Goal: Task Accomplishment & Management: Manage account settings

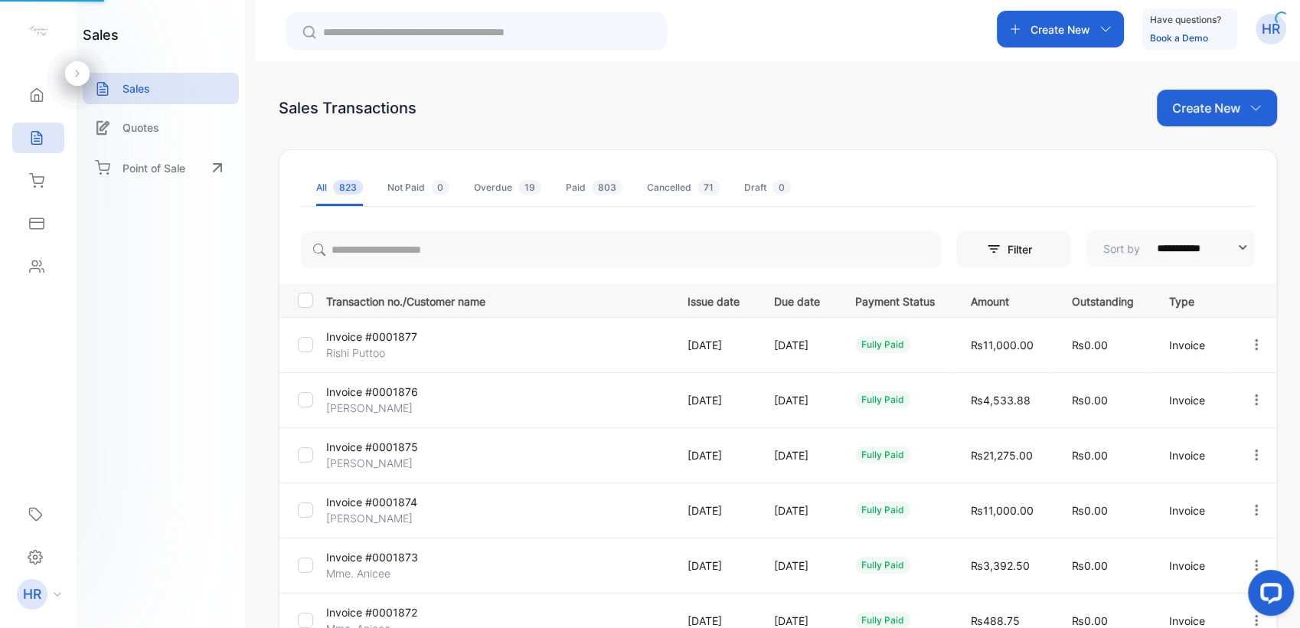
scroll to position [118, 0]
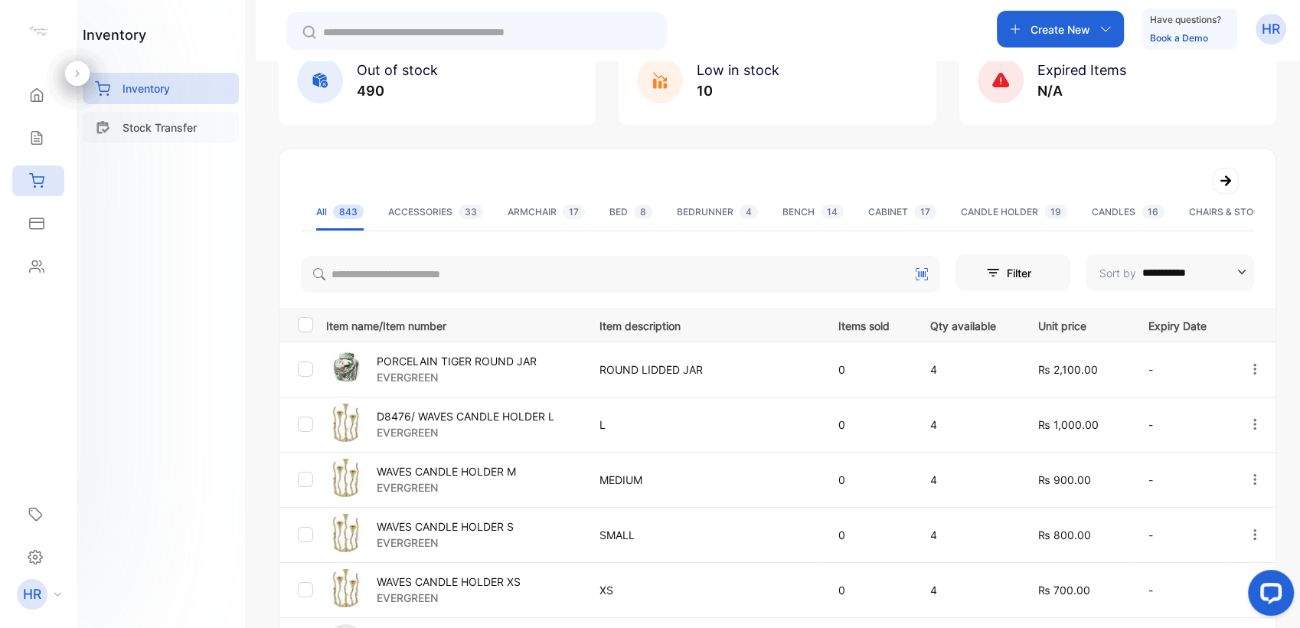
click at [180, 133] on p "Stock Transfer" at bounding box center [159, 127] width 74 height 16
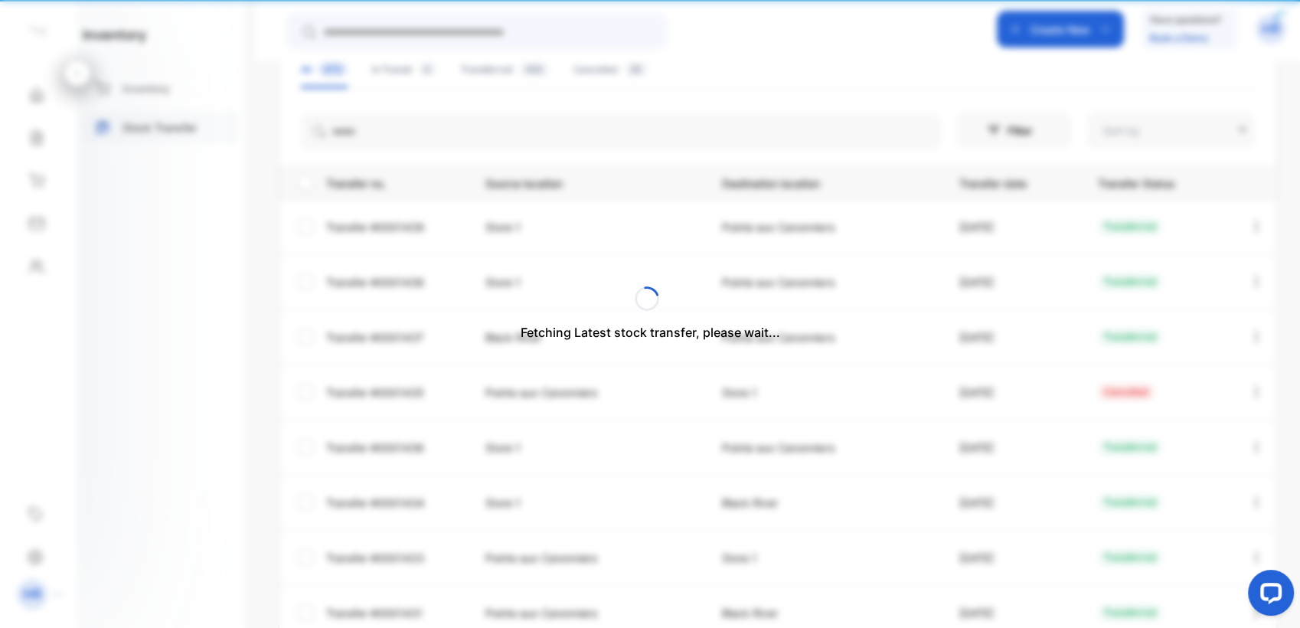
type input "**********"
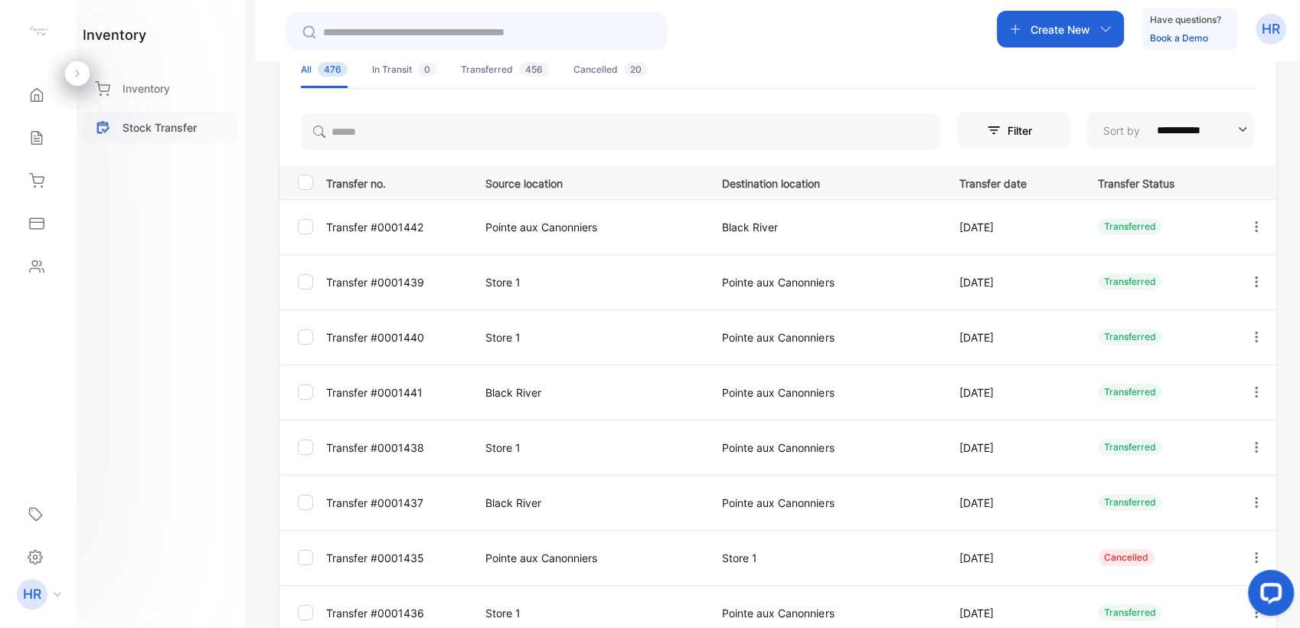
click at [184, 128] on p "Stock Transfer" at bounding box center [159, 127] width 74 height 16
click at [1068, 26] on p "Create New" at bounding box center [1061, 29] width 60 height 16
click at [754, 58] on div "Create New Have questions? Book a Demo HR" at bounding box center [778, 30] width 1044 height 61
click at [124, 88] on p "Inventory" at bounding box center [145, 88] width 47 height 16
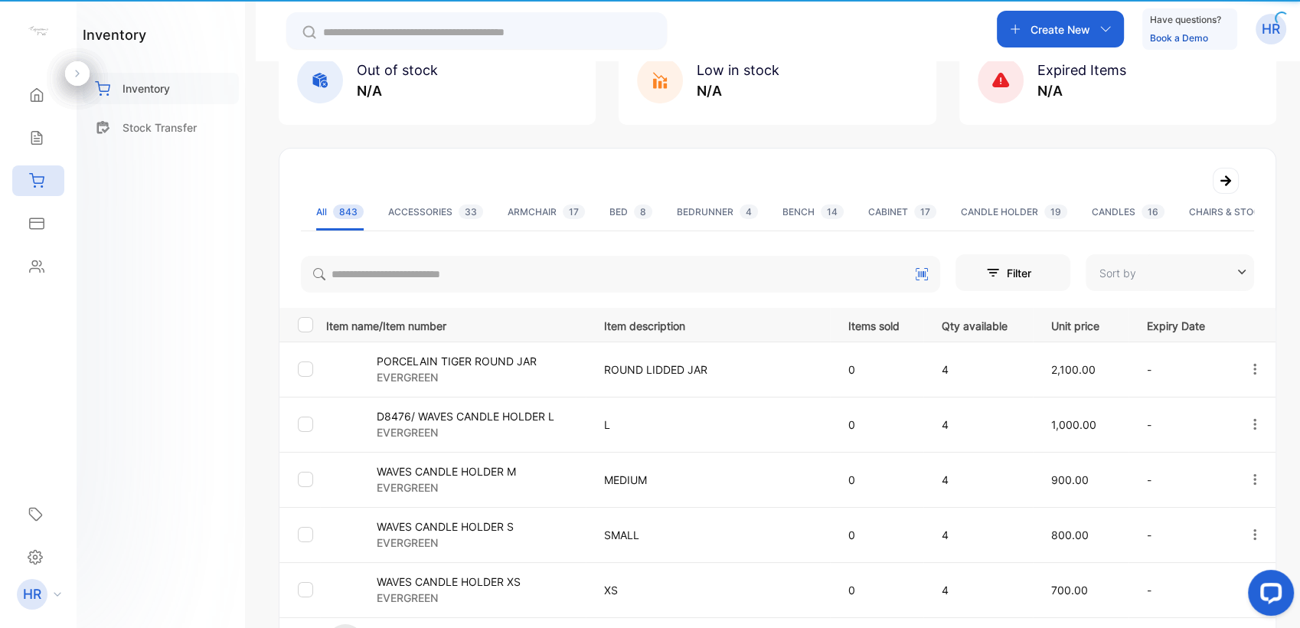
type input "**********"
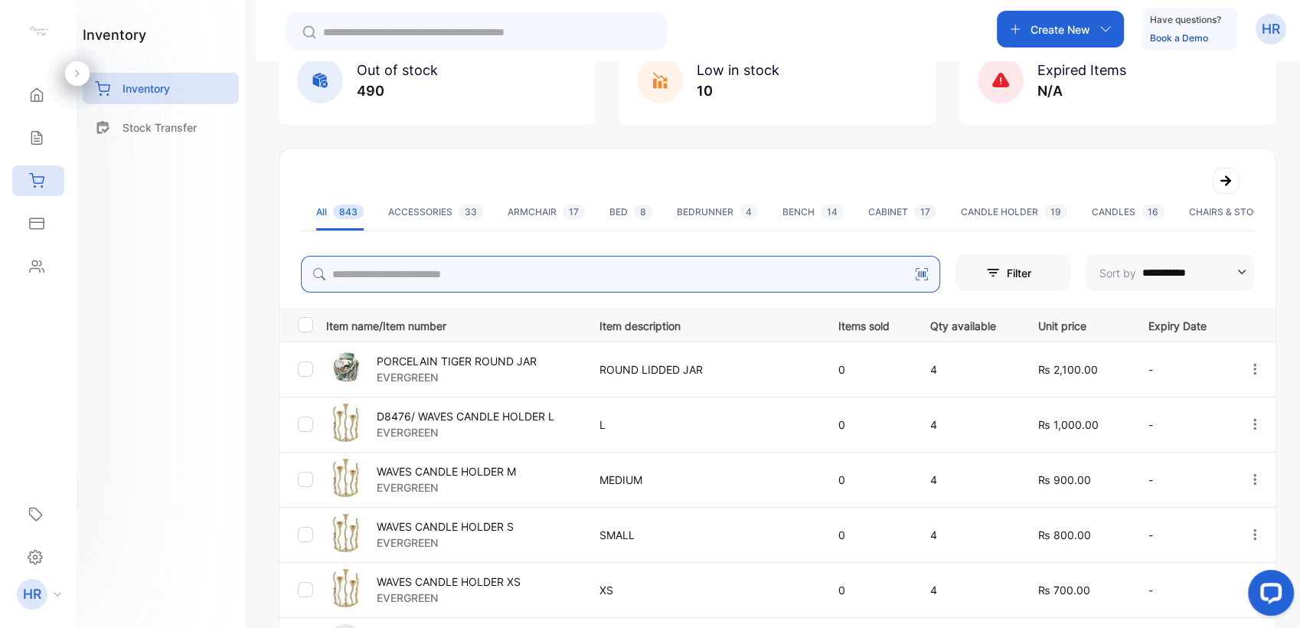
click at [394, 269] on input "search" at bounding box center [620, 274] width 639 height 37
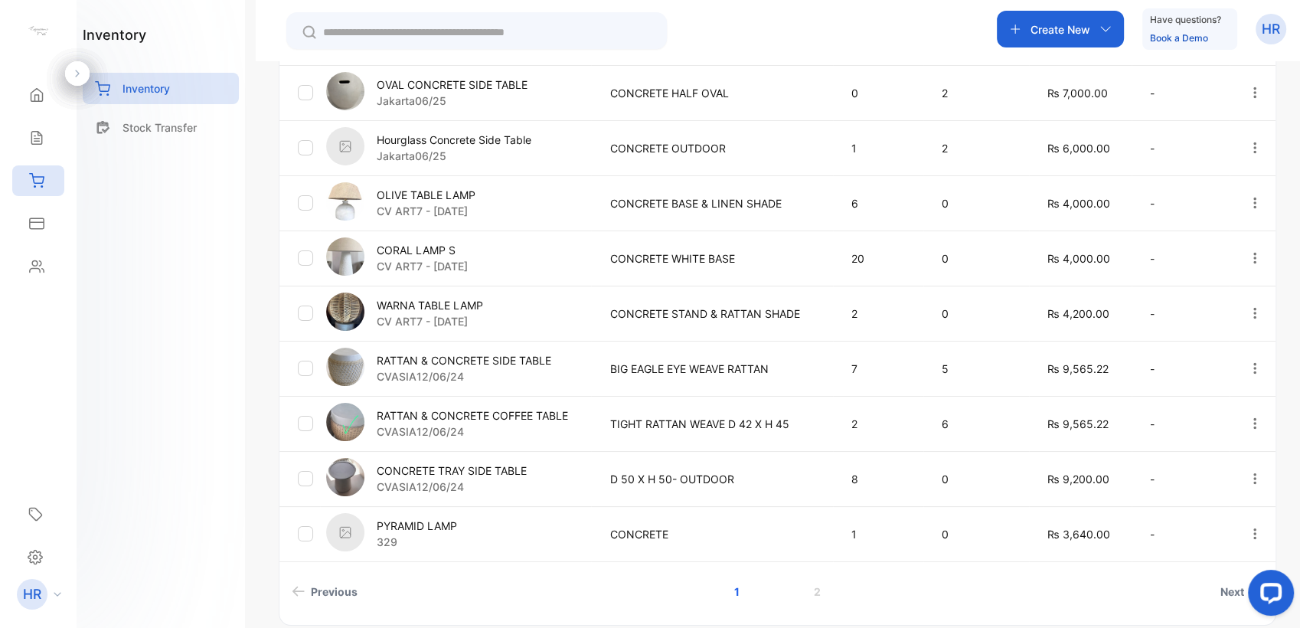
scroll to position [438, 0]
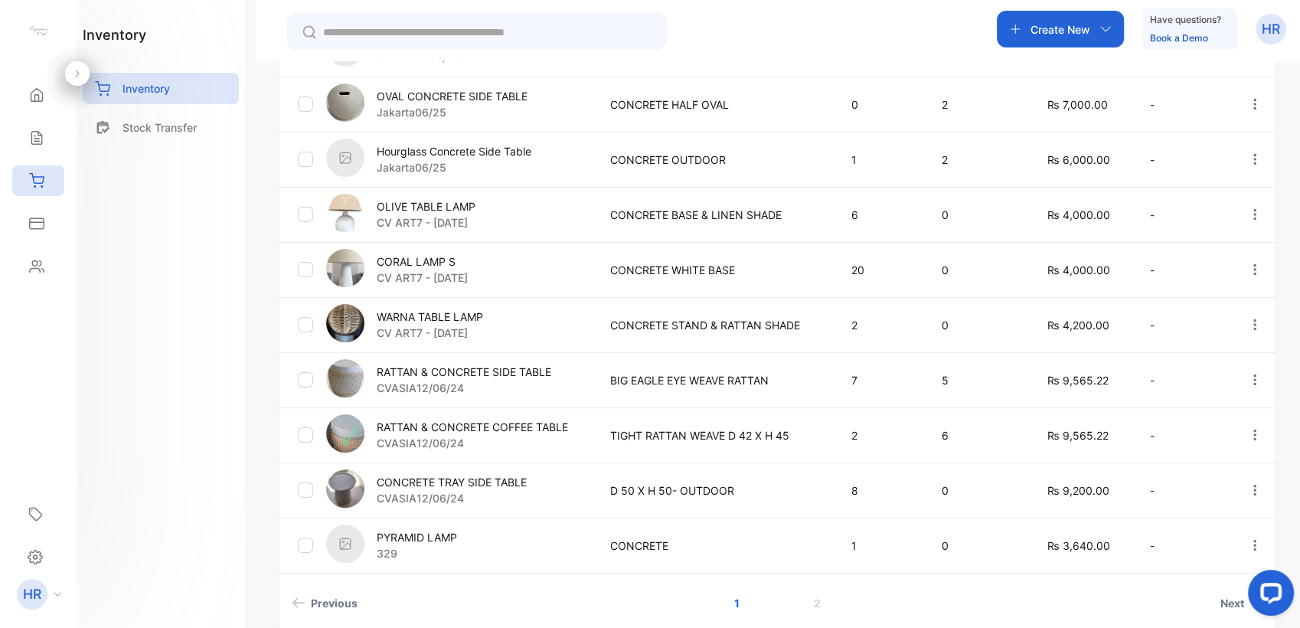
type input "********"
click at [463, 373] on p "RATTAN & CONCRETE SIDE TABLE" at bounding box center [464, 372] width 175 height 16
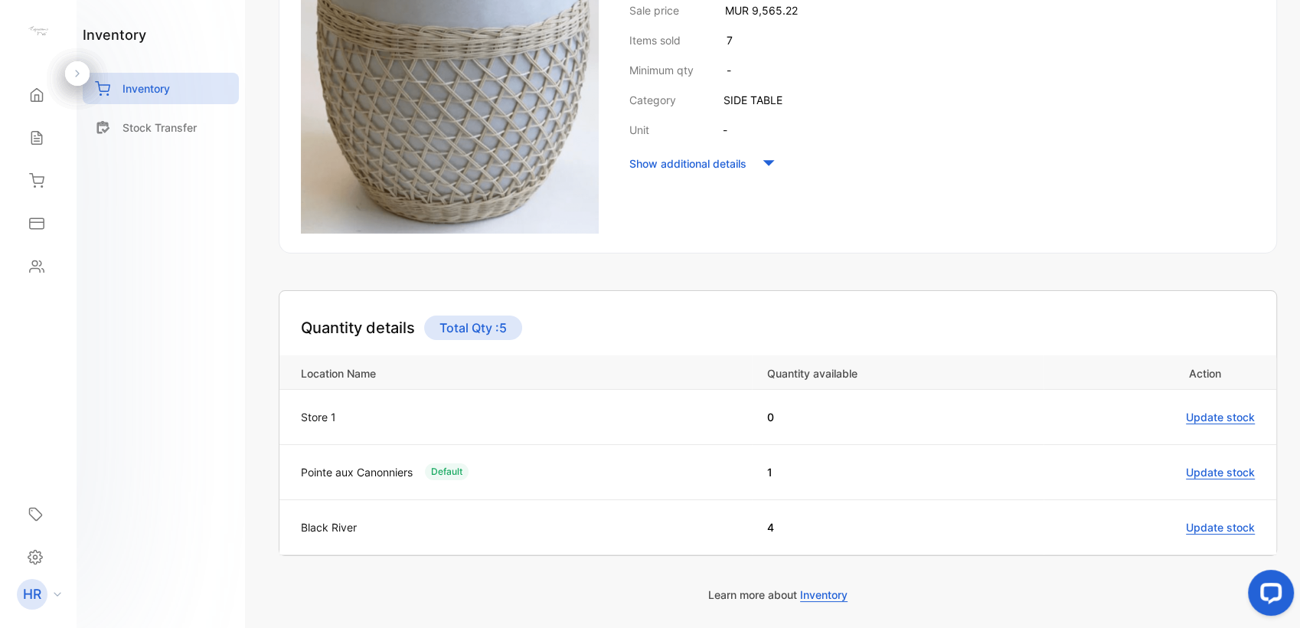
scroll to position [357, 0]
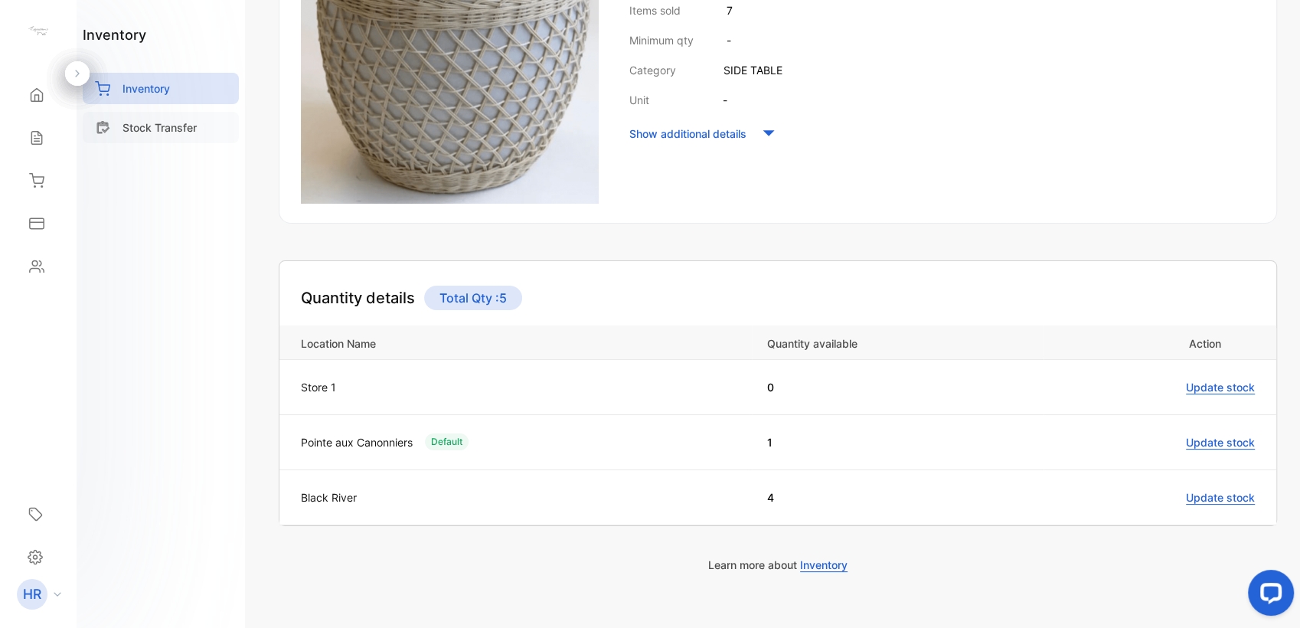
click at [171, 131] on p "Stock Transfer" at bounding box center [159, 127] width 74 height 16
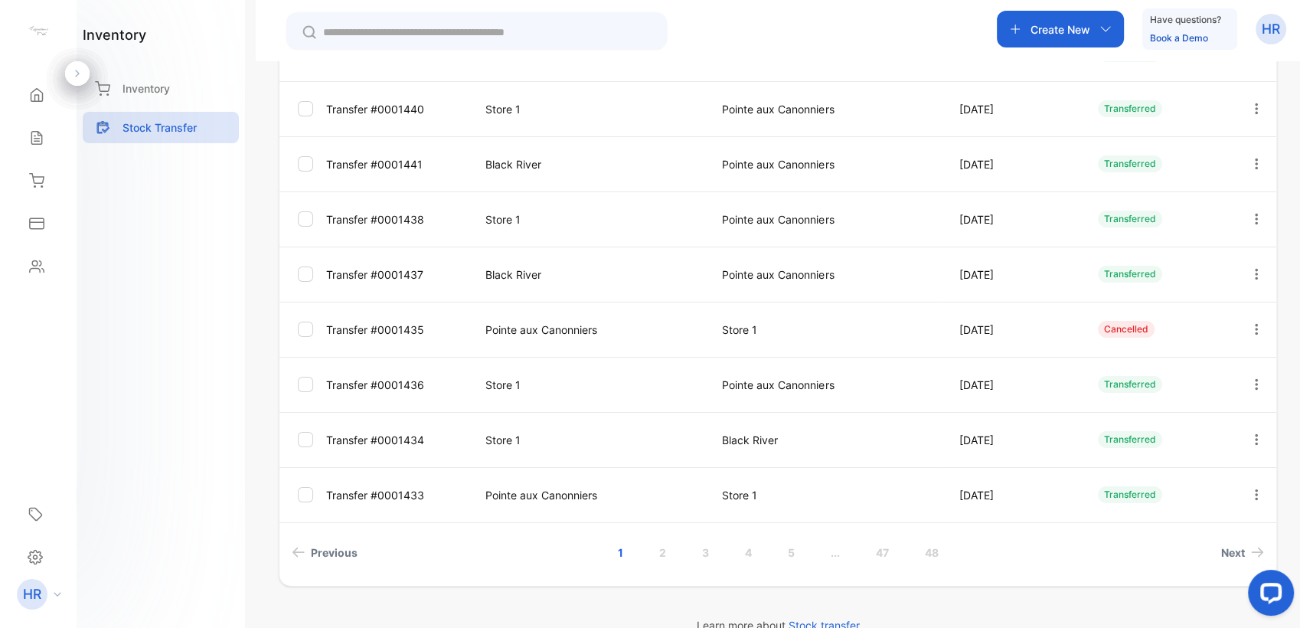
scroll to position [357, 0]
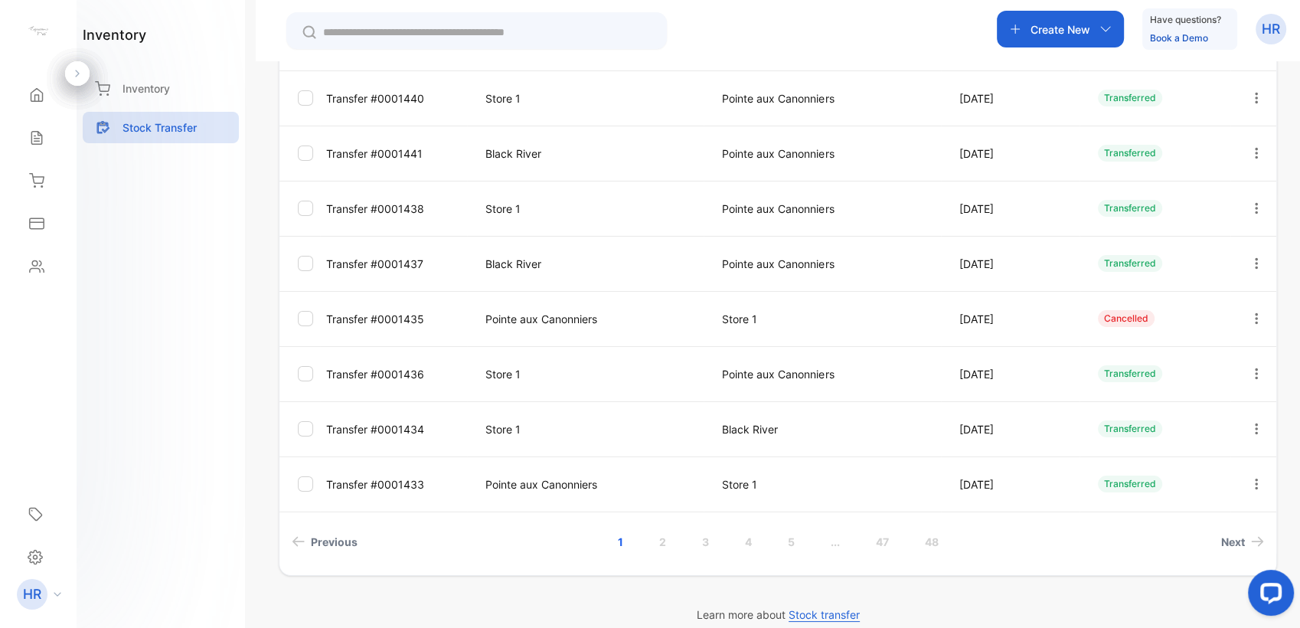
click at [1102, 39] on div "Create New" at bounding box center [1060, 29] width 127 height 37
click at [906, 40] on div "Create New Have questions? Book a Demo HR" at bounding box center [778, 30] width 1044 height 61
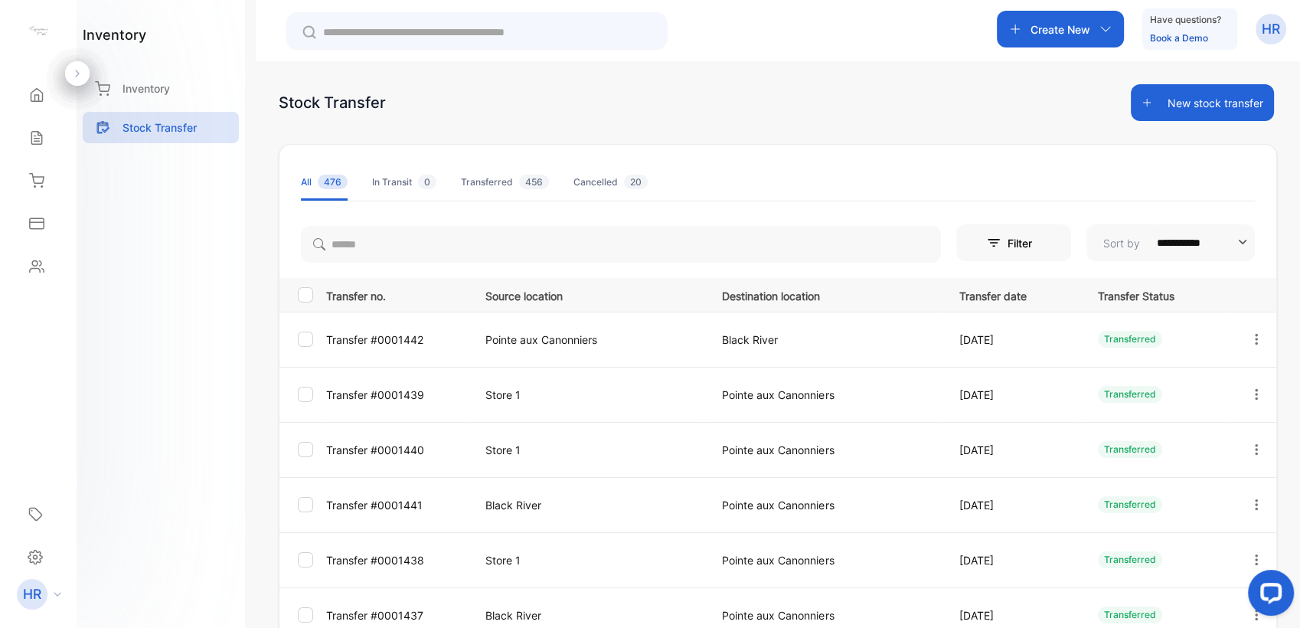
scroll to position [0, 0]
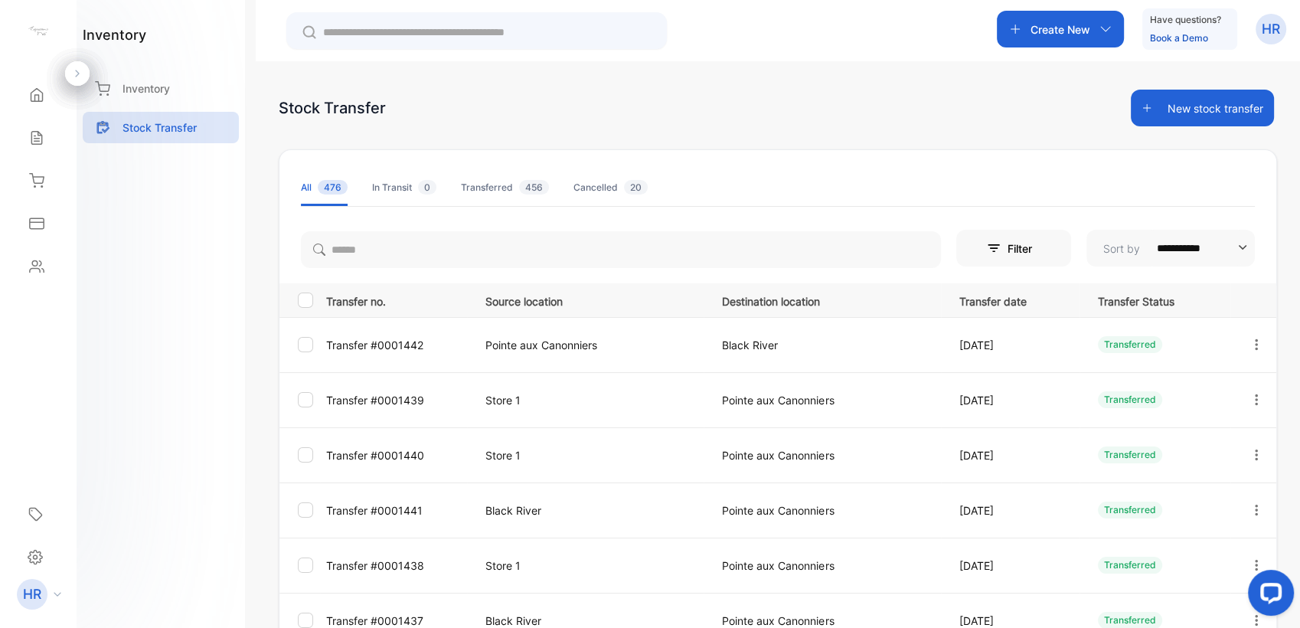
click at [1200, 106] on button "New stock transfer" at bounding box center [1202, 108] width 143 height 37
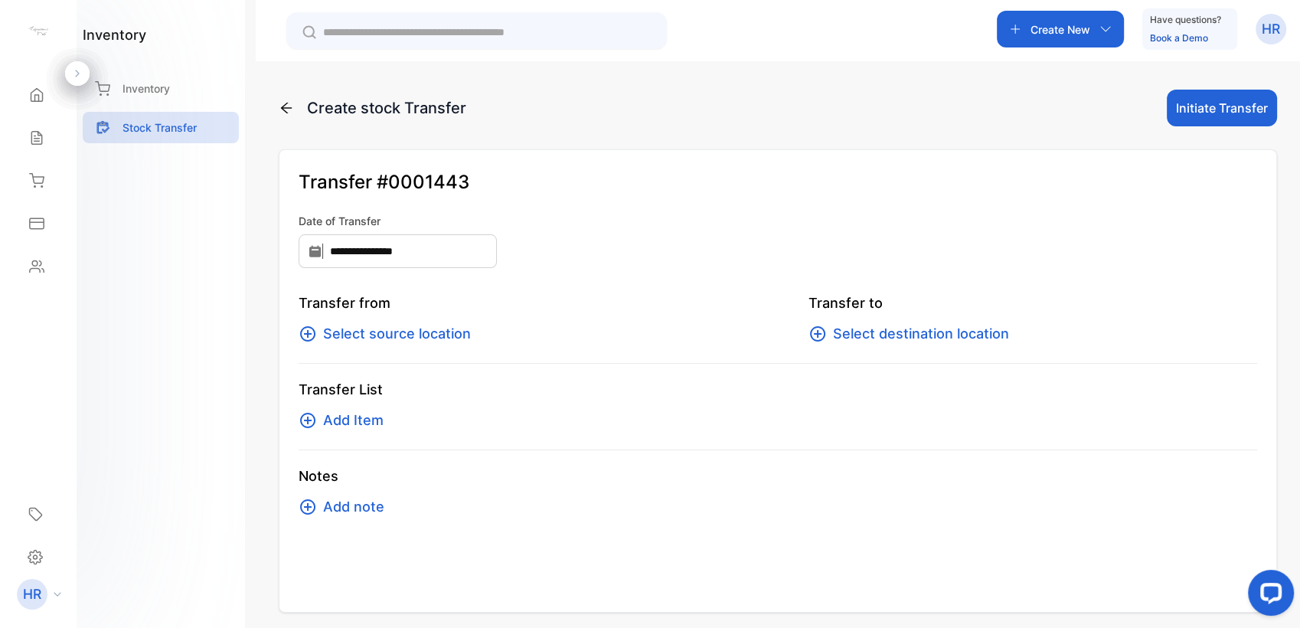
click at [429, 333] on span "Select source location" at bounding box center [397, 333] width 148 height 21
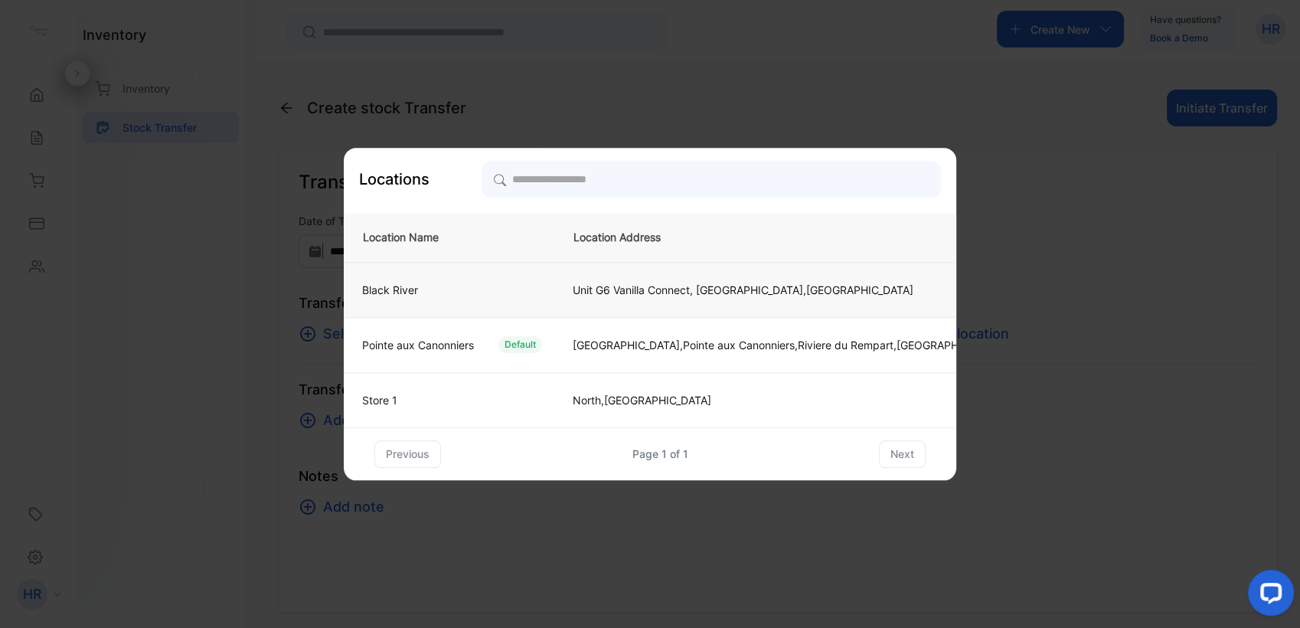
click at [500, 295] on div "Black River" at bounding box center [446, 290] width 192 height 16
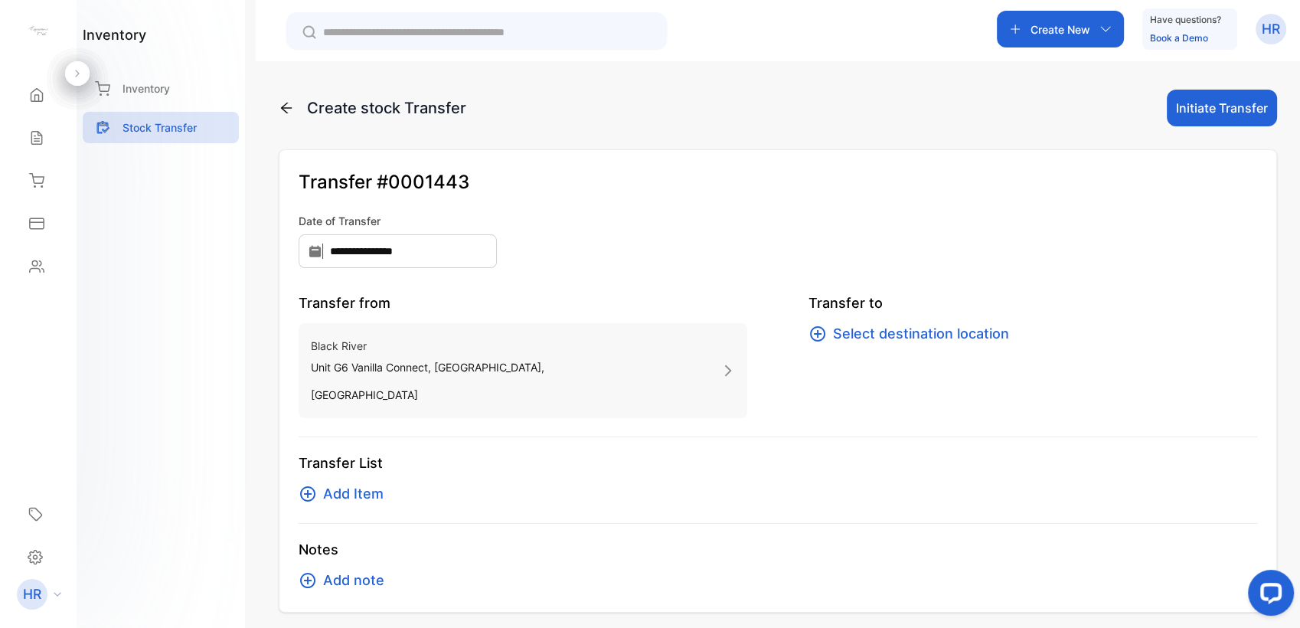
drag, startPoint x: 647, startPoint y: 158, endPoint x: 584, endPoint y: 156, distance: 62.8
click at [584, 156] on div "**********" at bounding box center [778, 380] width 998 height 463
click at [900, 335] on span "Select destination location" at bounding box center [921, 333] width 176 height 21
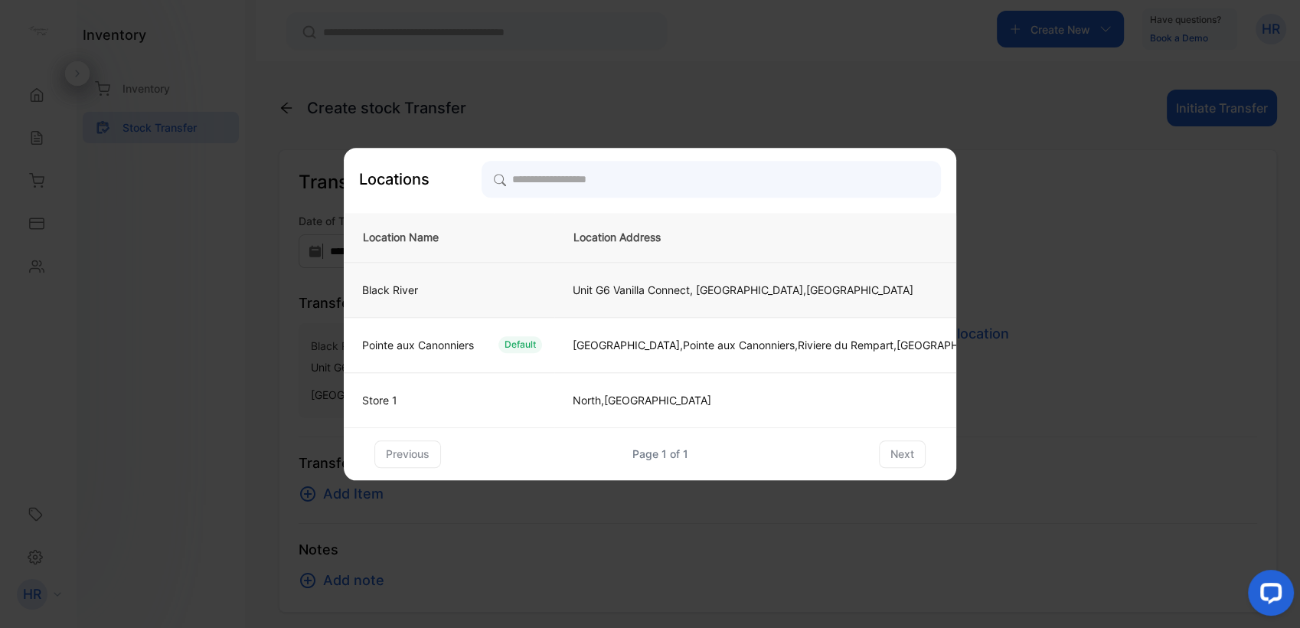
click at [618, 304] on td "Unit G6 Vanilla Connect, [GEOGRAPHIC_DATA], [GEOGRAPHIC_DATA]" at bounding box center [785, 289] width 462 height 55
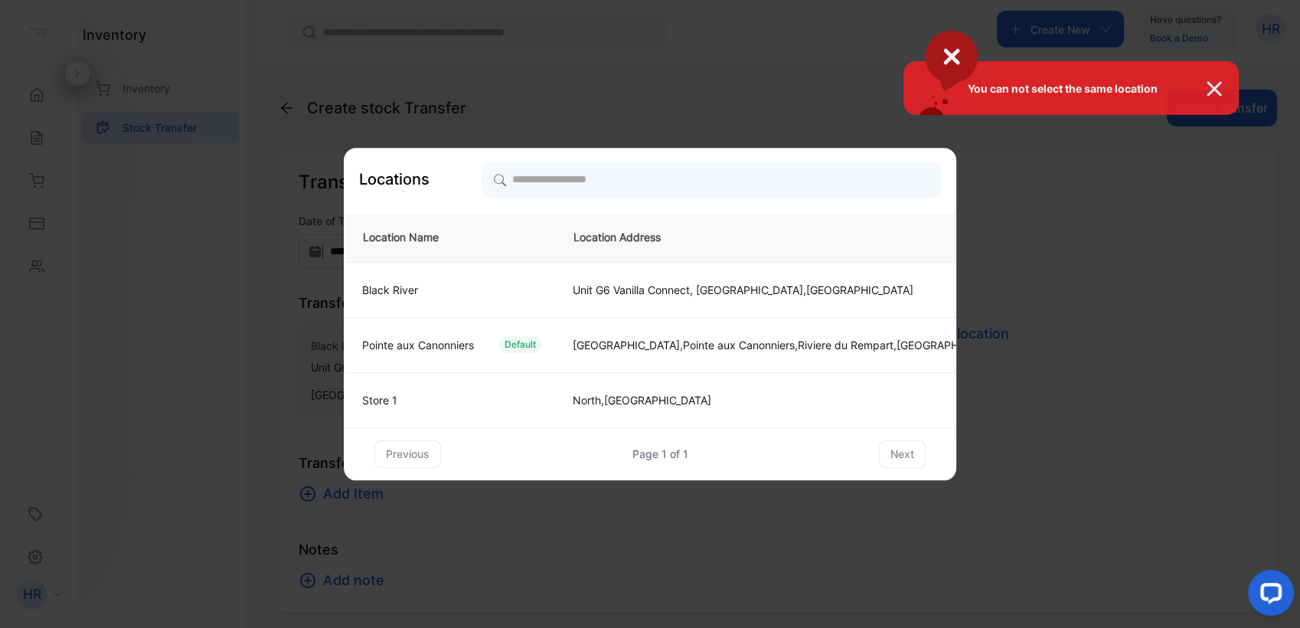
click at [631, 335] on div "You can not select the same location" at bounding box center [650, 314] width 1300 height 628
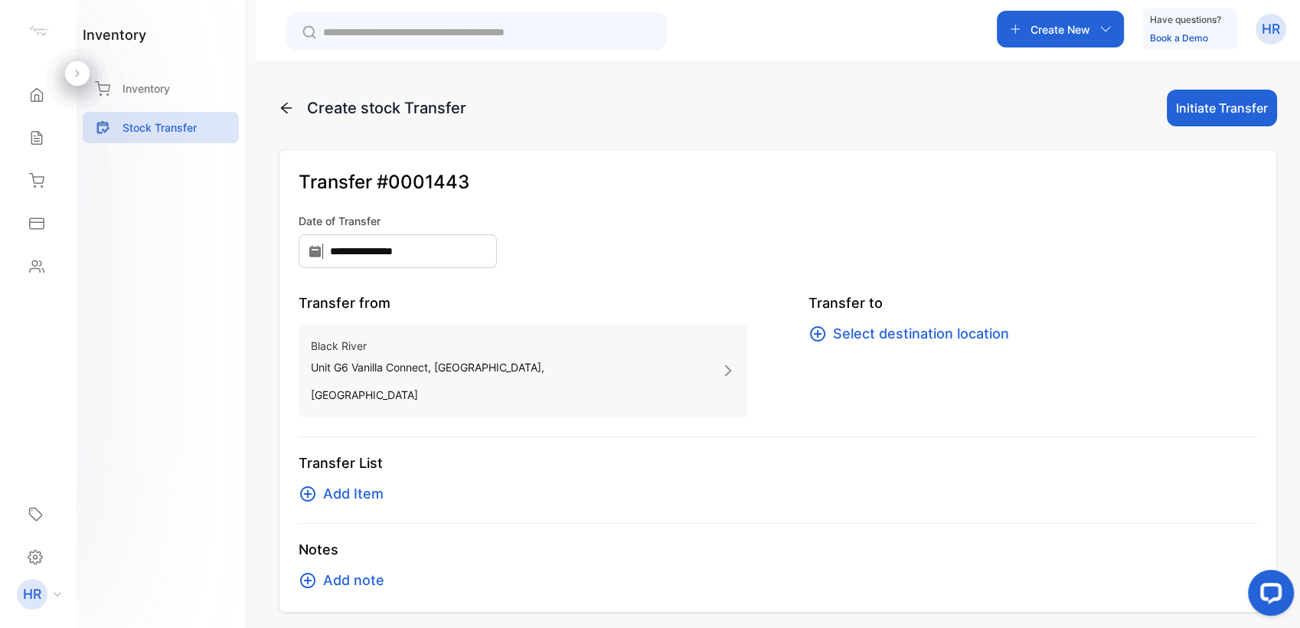
click at [867, 340] on span "Select destination location" at bounding box center [921, 333] width 176 height 21
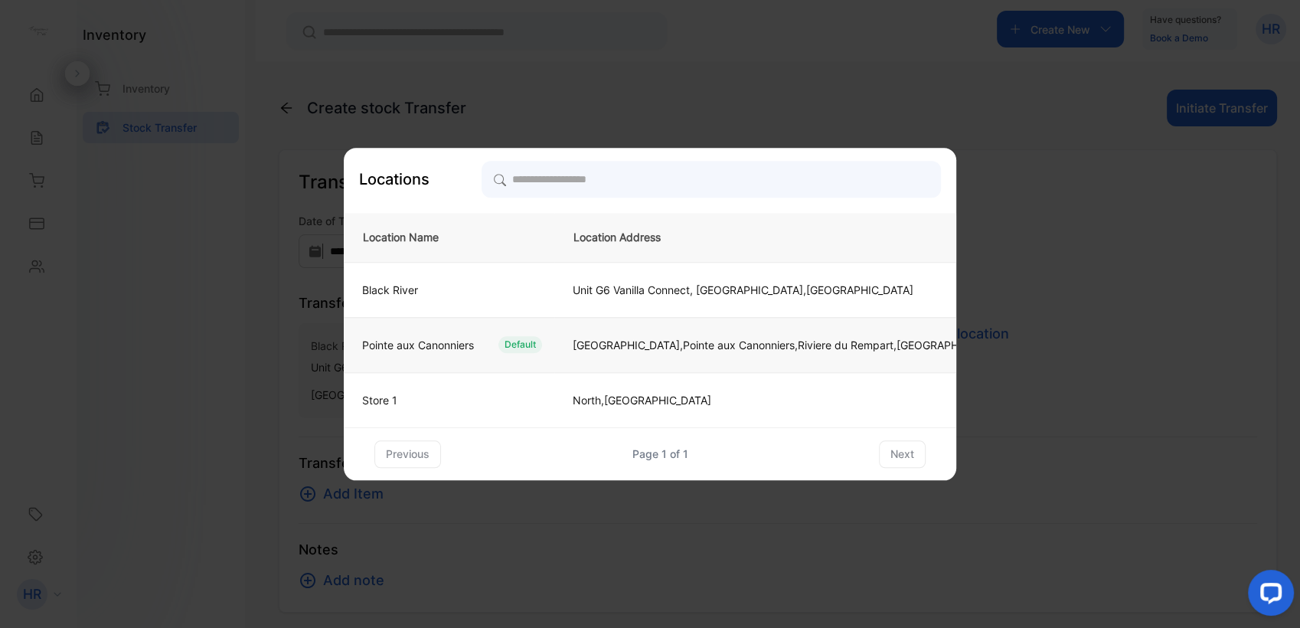
click at [686, 341] on p "[GEOGRAPHIC_DATA],[GEOGRAPHIC_DATA], [GEOGRAPHIC_DATA], [GEOGRAPHIC_DATA], [GEO…" at bounding box center [788, 345] width 431 height 16
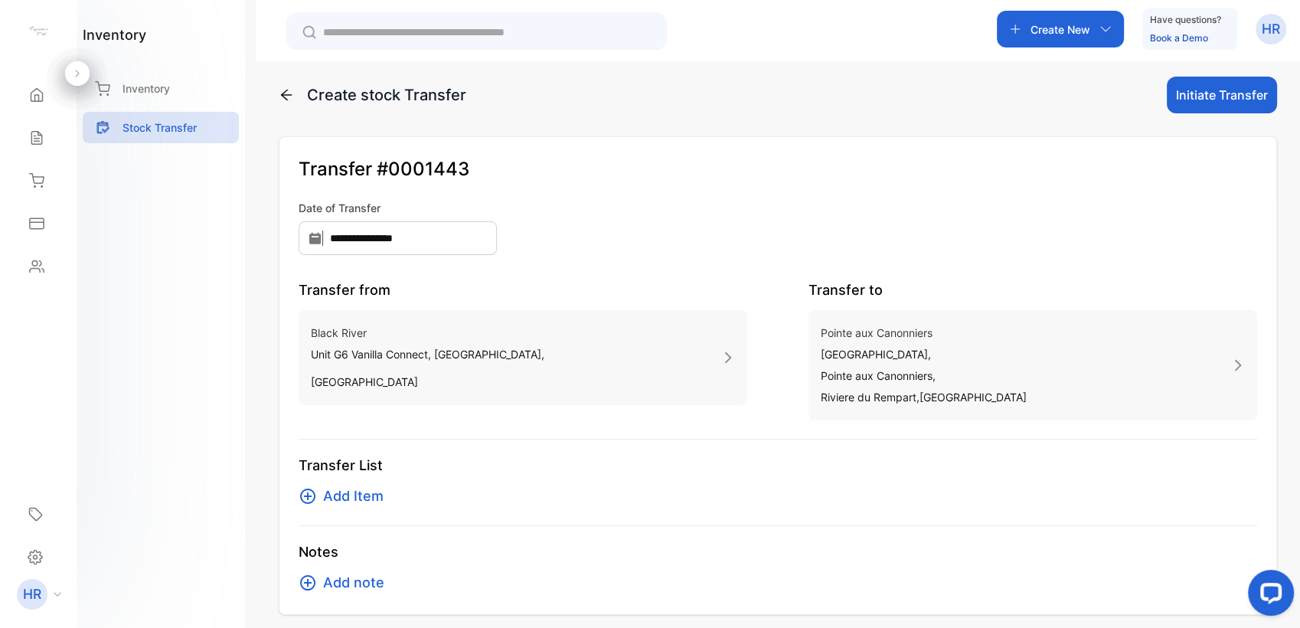
scroll to position [24, 0]
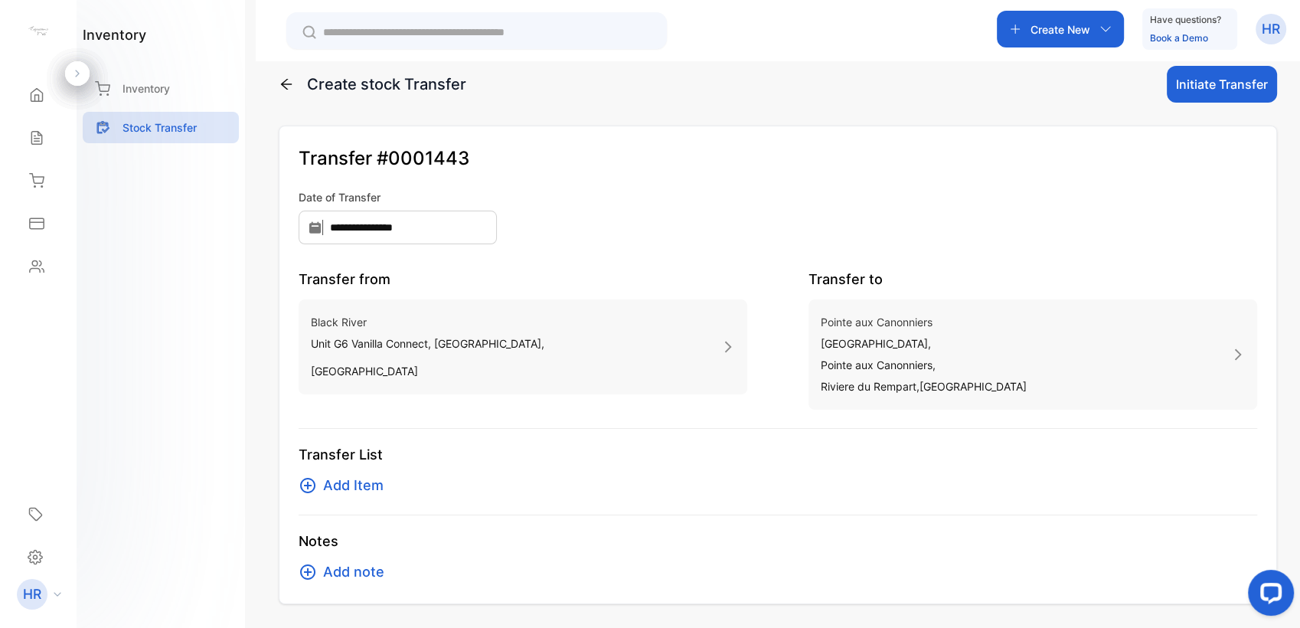
click at [351, 479] on span "Add Item" at bounding box center [353, 485] width 60 height 21
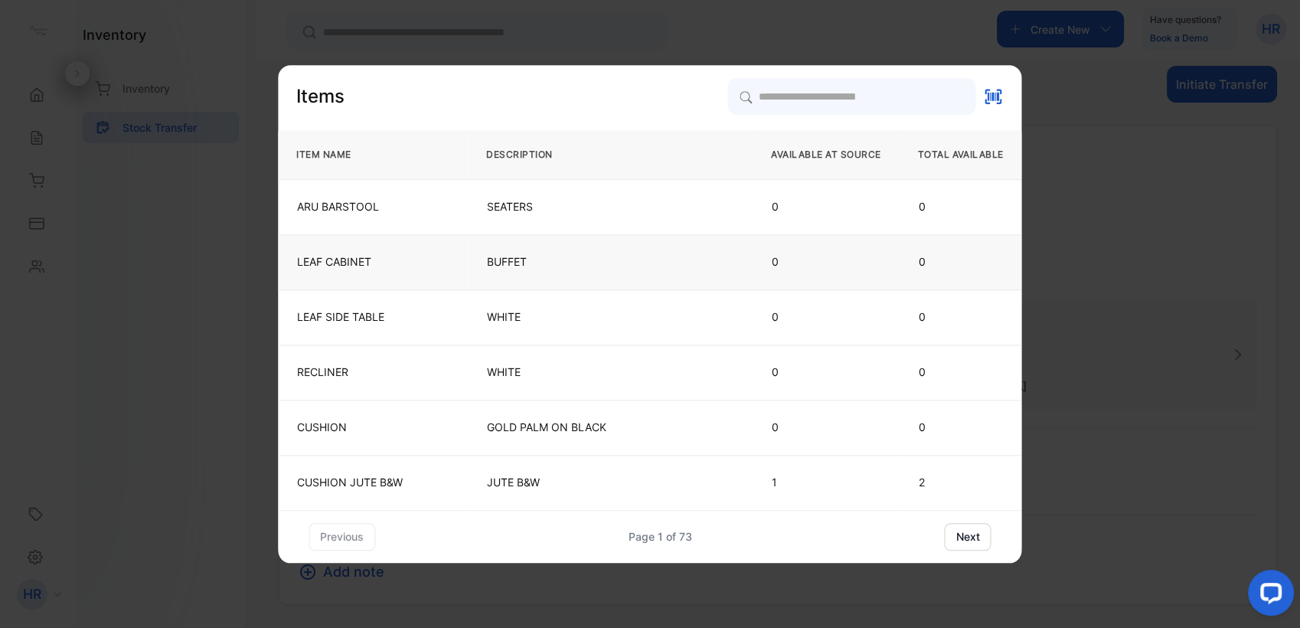
click at [625, 254] on p "BUFFET" at bounding box center [610, 261] width 247 height 15
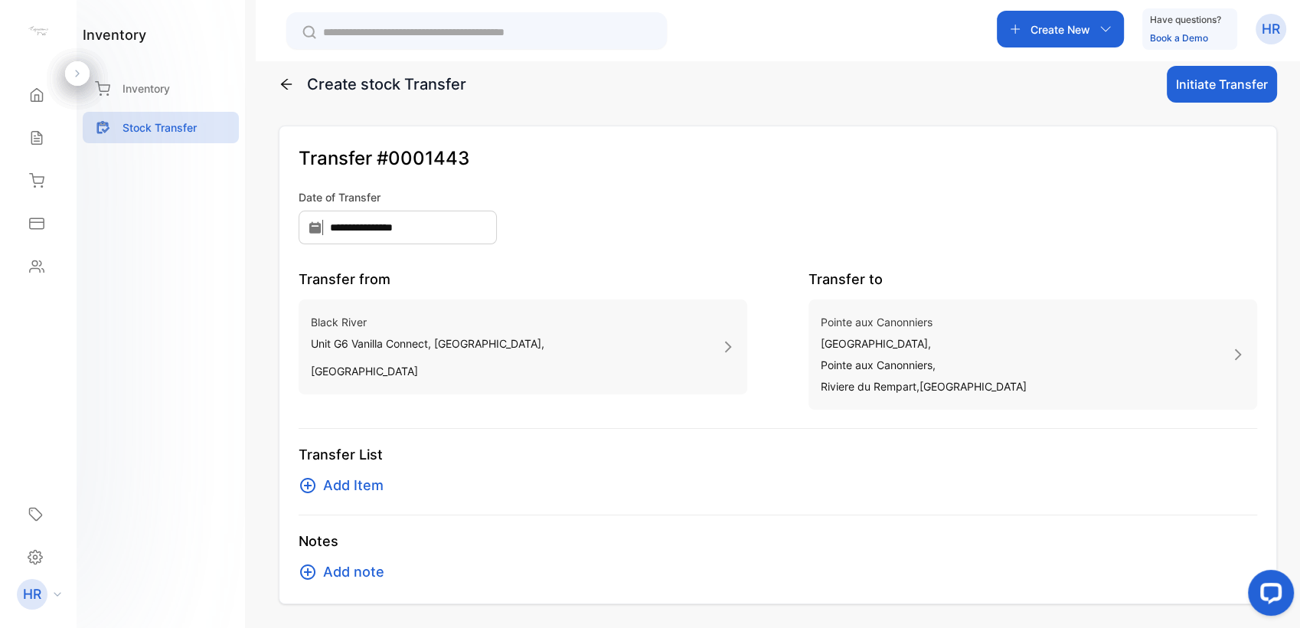
click at [374, 485] on span "Add Item" at bounding box center [353, 485] width 60 height 21
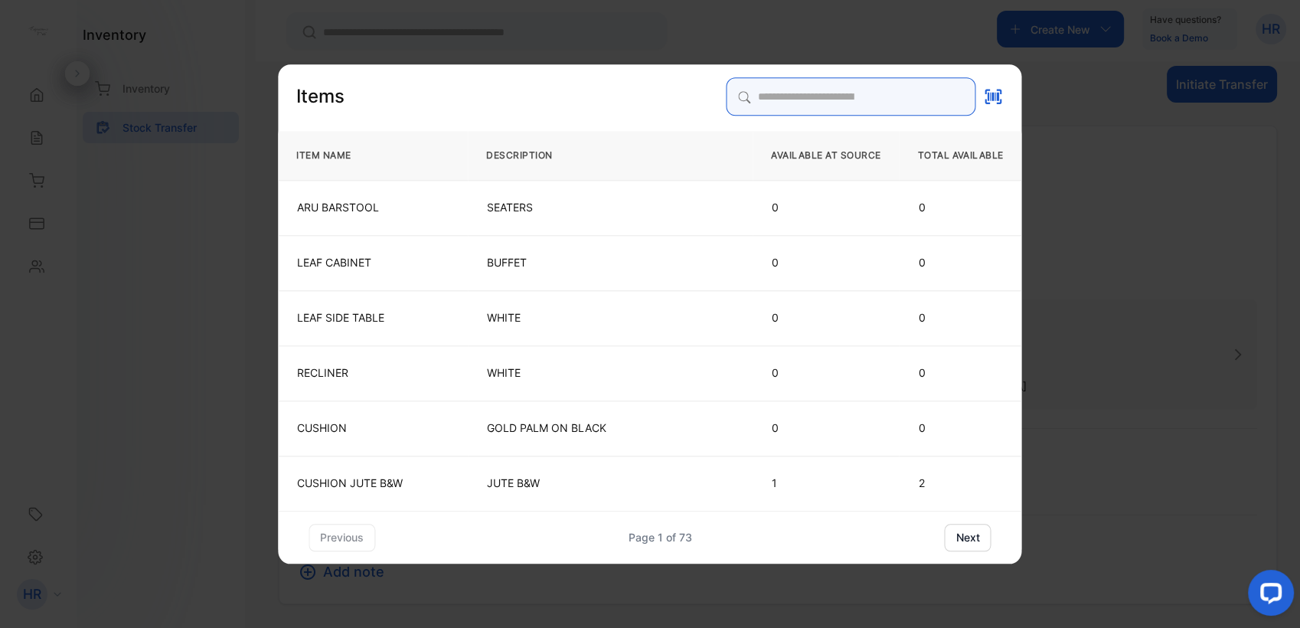
click at [778, 101] on input "search" at bounding box center [852, 96] width 250 height 38
type input "********"
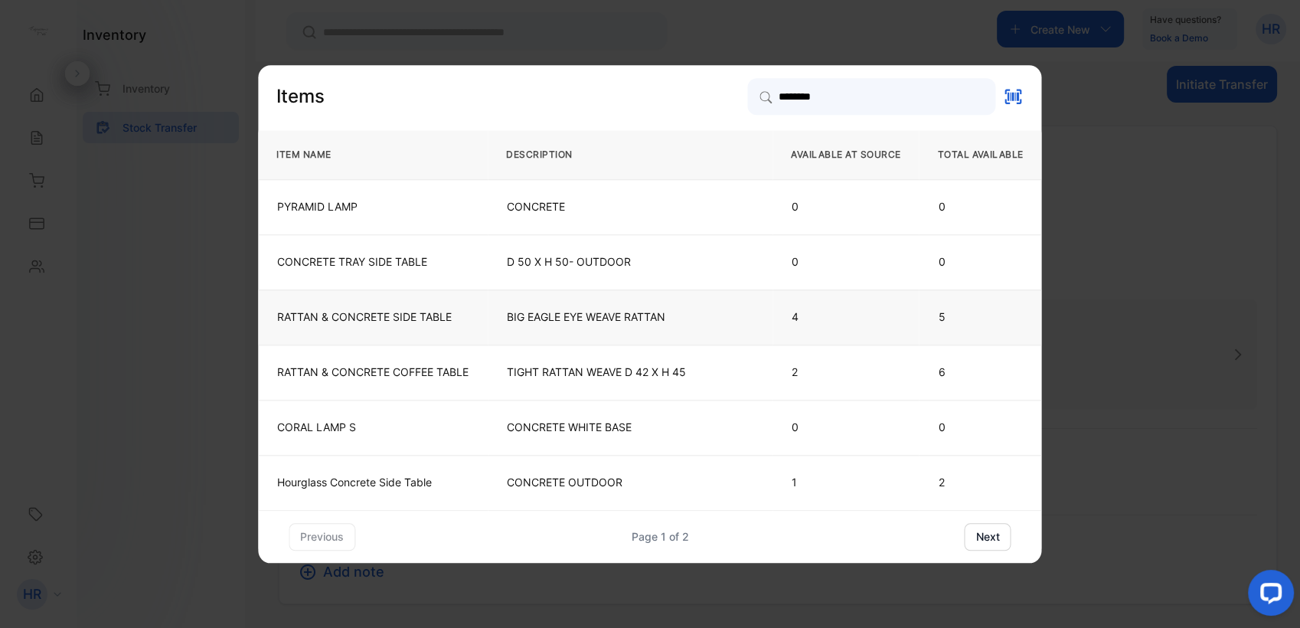
click at [471, 321] on td "RATTAN & CONCRETE SIDE TABLE" at bounding box center [373, 316] width 230 height 55
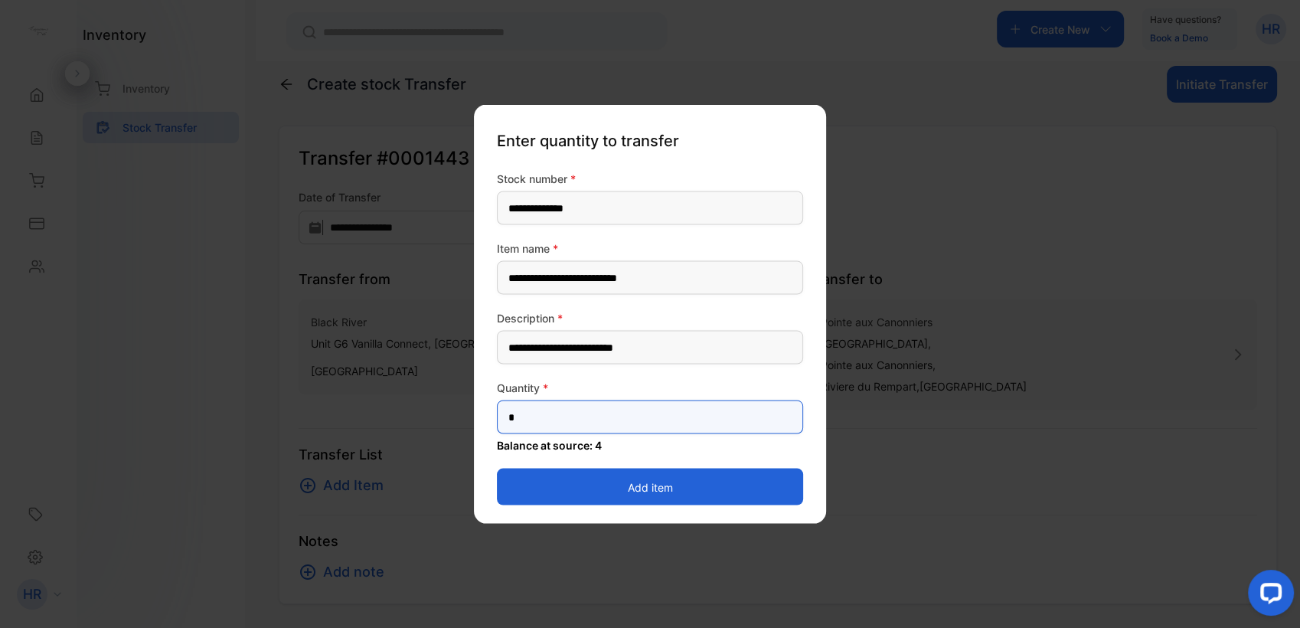
drag, startPoint x: 535, startPoint y: 414, endPoint x: 427, endPoint y: 411, distance: 108.0
click at [425, 604] on div "**********" at bounding box center [778, 604] width 998 height 0
type input "*"
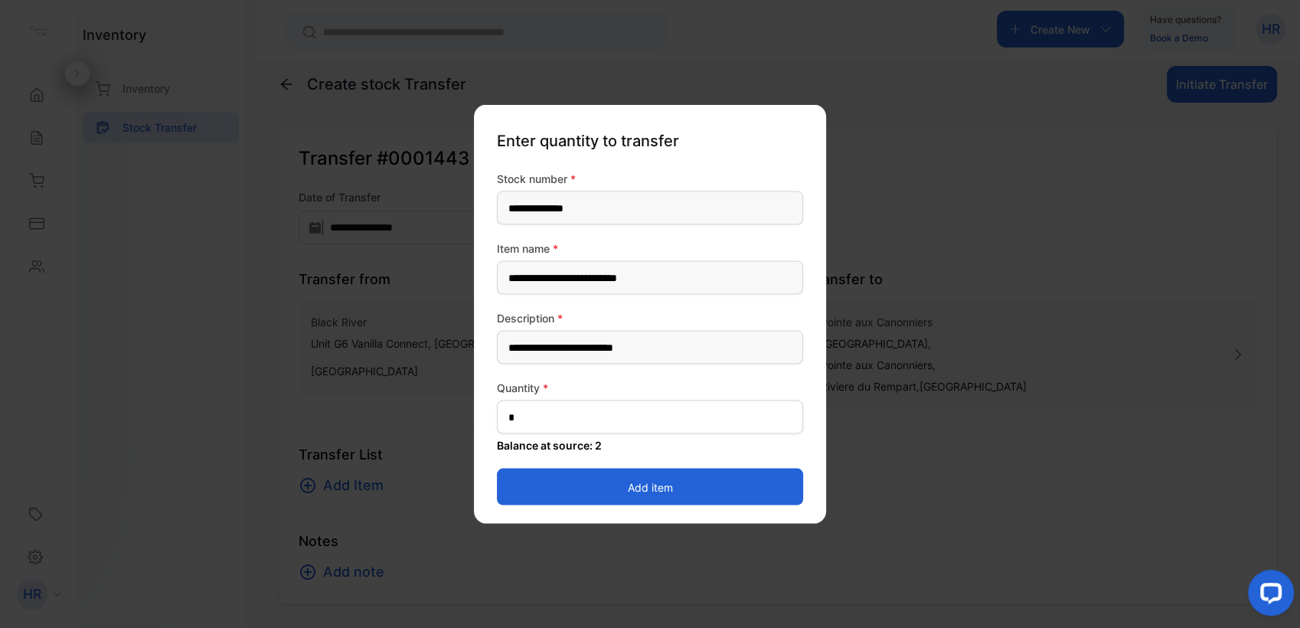
click at [512, 488] on button "Add item" at bounding box center [650, 487] width 306 height 37
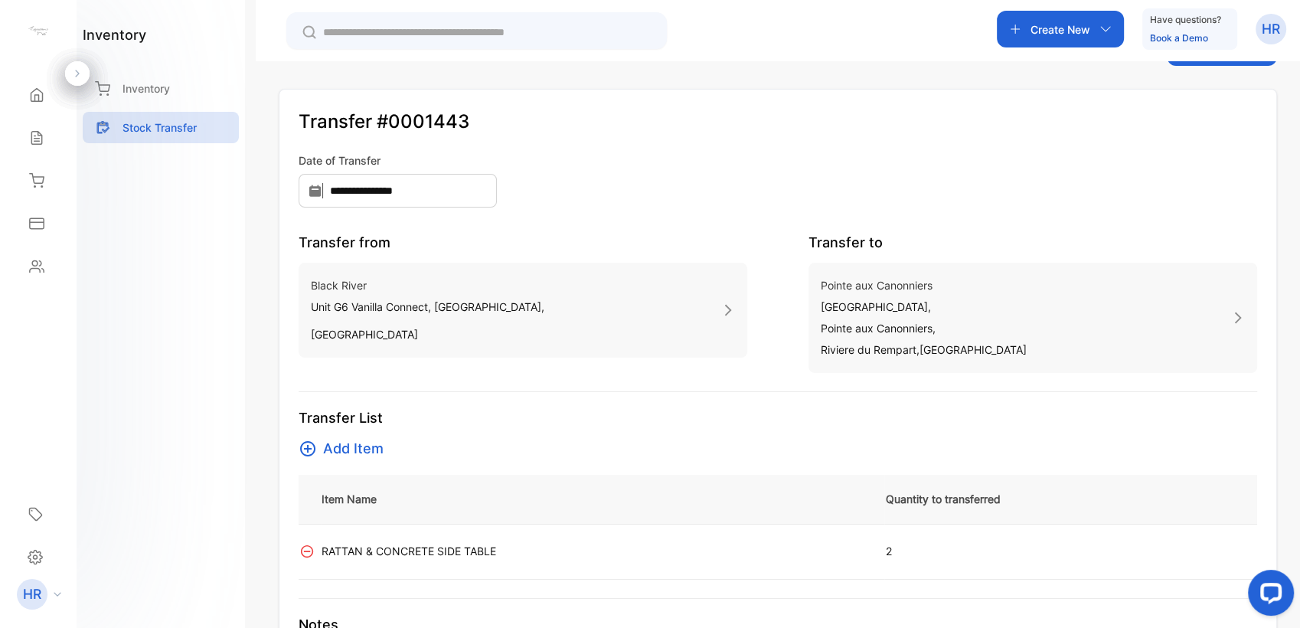
scroll to position [0, 0]
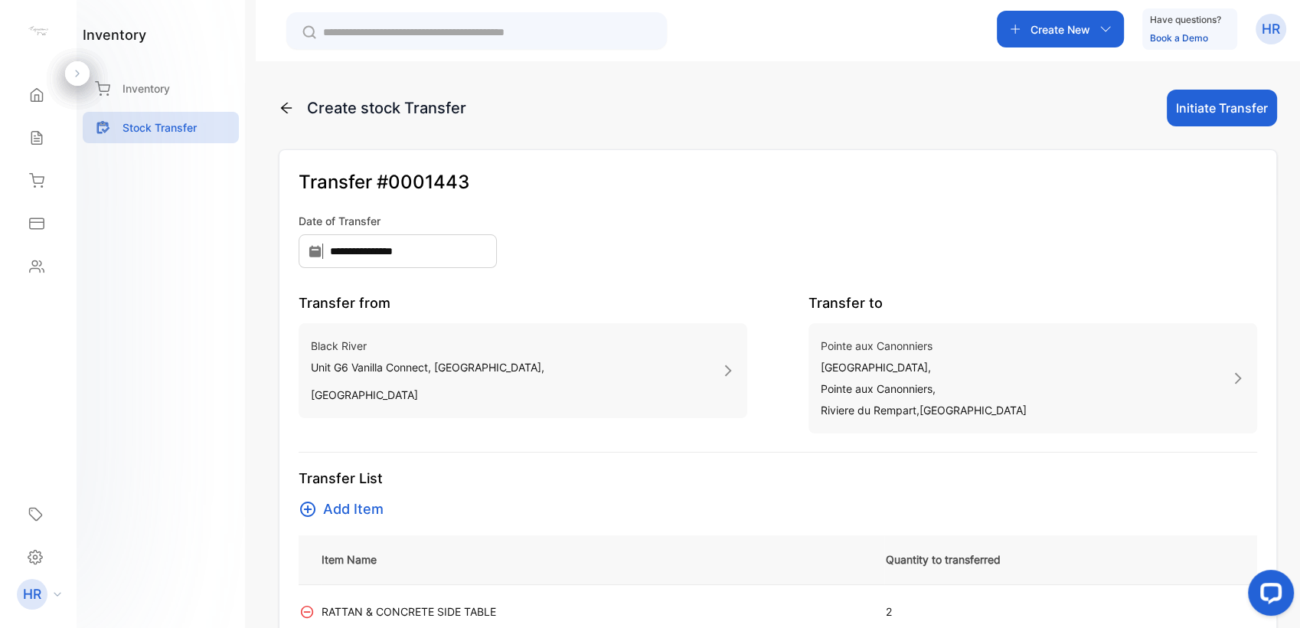
click at [1236, 108] on button "Initiate Transfer" at bounding box center [1222, 108] width 110 height 37
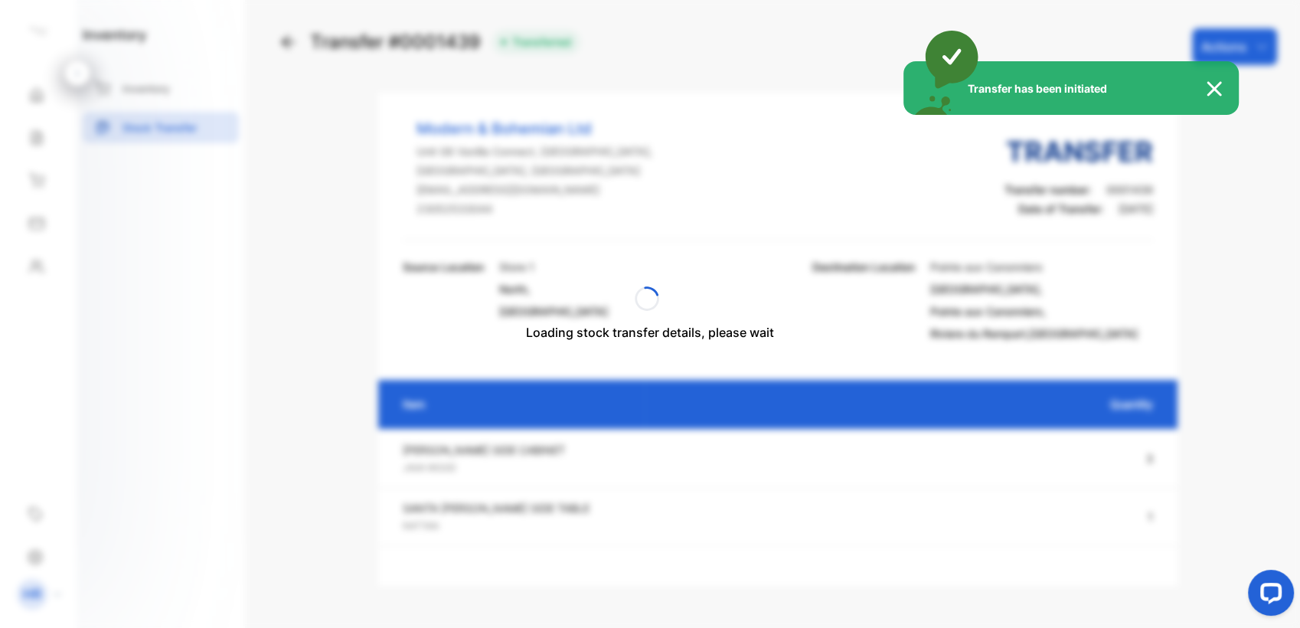
click at [1210, 86] on img at bounding box center [1222, 89] width 34 height 18
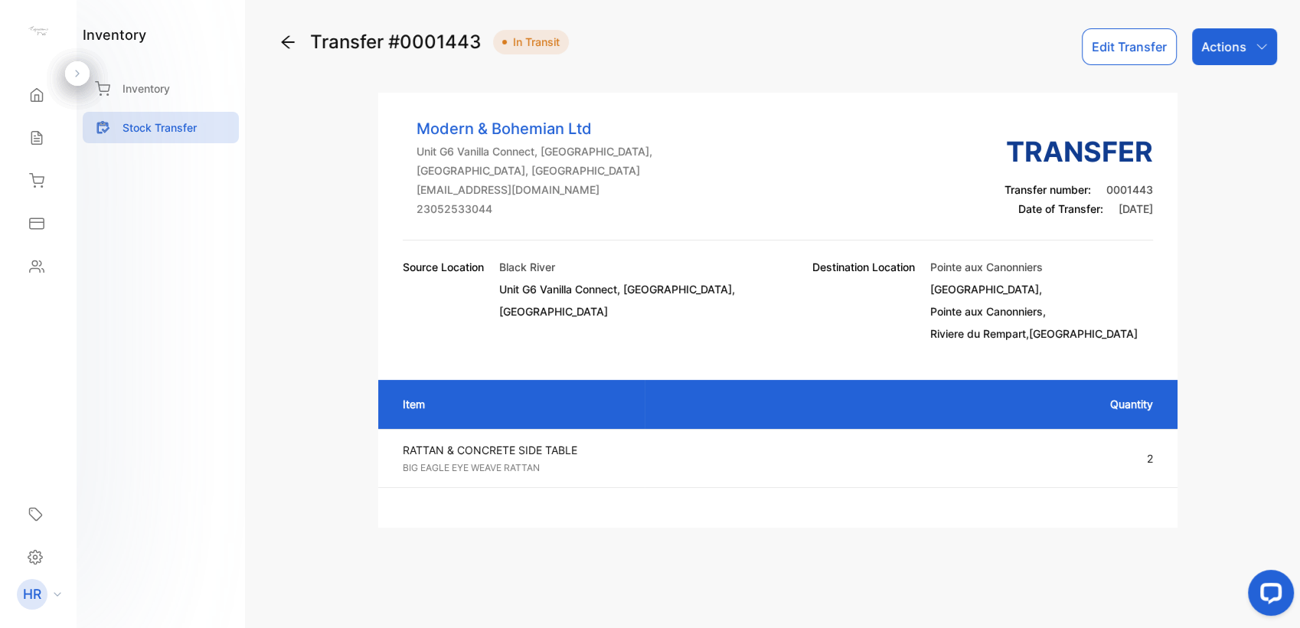
click at [1238, 61] on div "Actions" at bounding box center [1234, 46] width 85 height 37
click at [1200, 119] on div "Mark as Transferred" at bounding box center [1199, 100] width 155 height 48
click at [1211, 100] on div "Transfer #0001443 In Transit Edit Transfer Actions Modern & Bohemian Ltd Unit G…" at bounding box center [778, 277] width 998 height 499
click at [1228, 43] on p "Actions" at bounding box center [1223, 47] width 45 height 18
click at [1206, 103] on div "Mark as Transferred" at bounding box center [1199, 97] width 155 height 31
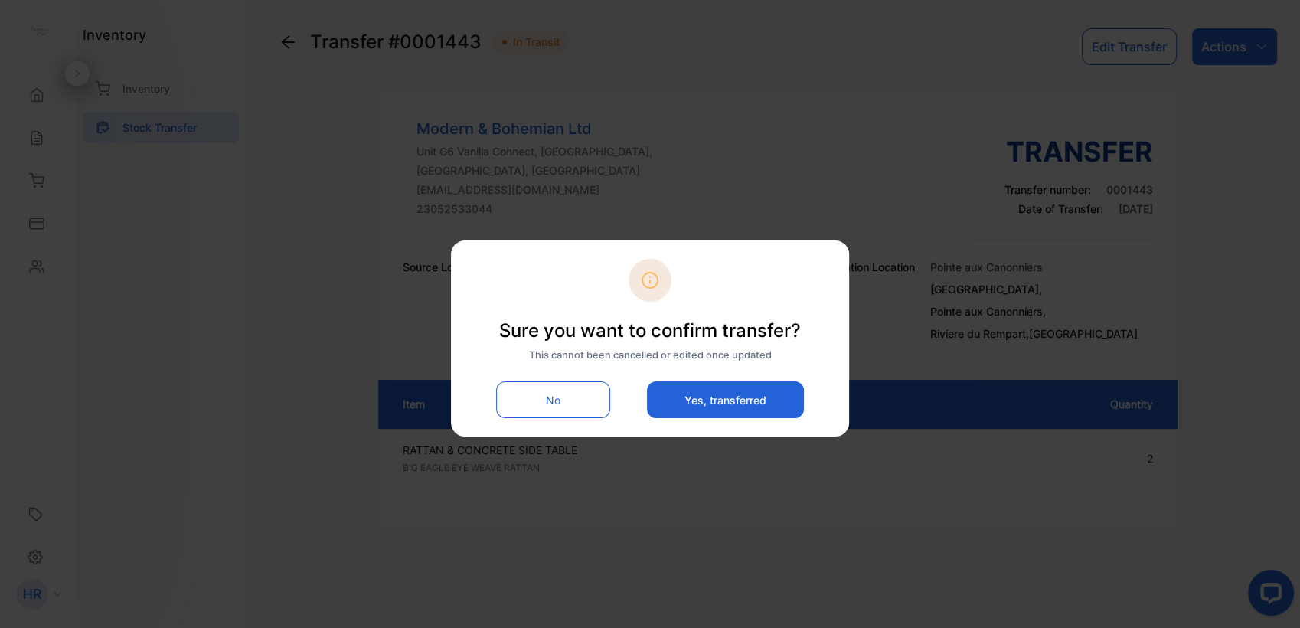
click at [706, 397] on button "Yes, transferred" at bounding box center [725, 399] width 157 height 37
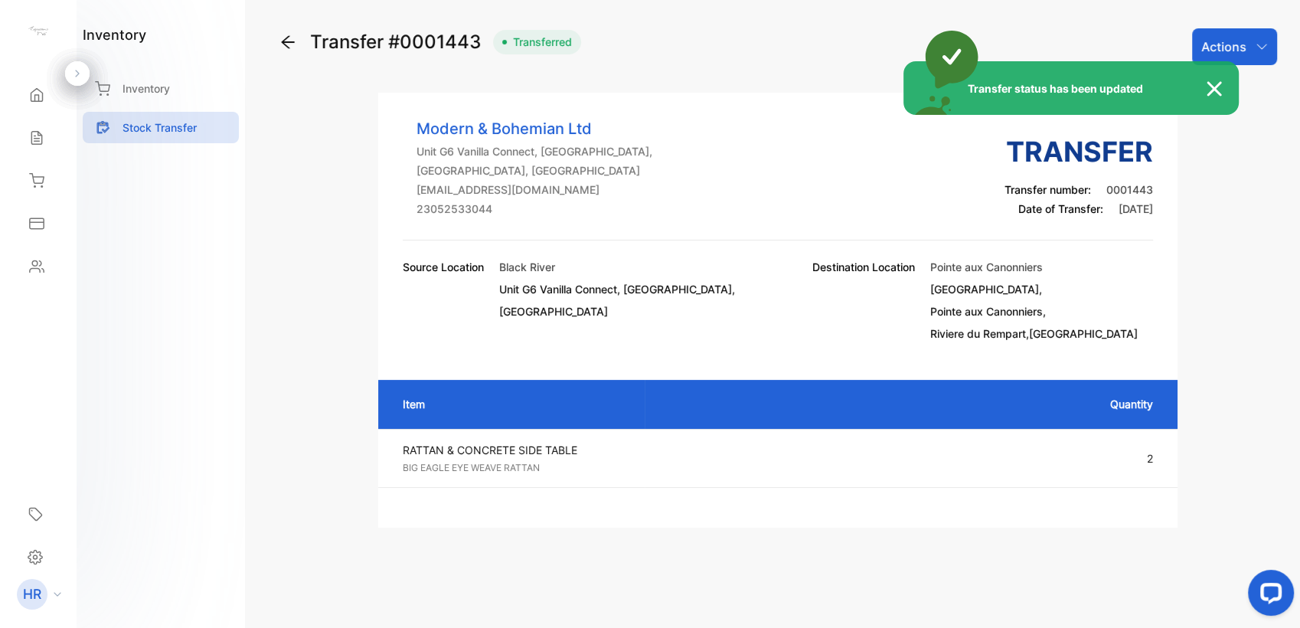
click at [124, 85] on div "Transfer status has been updated" at bounding box center [650, 314] width 1300 height 628
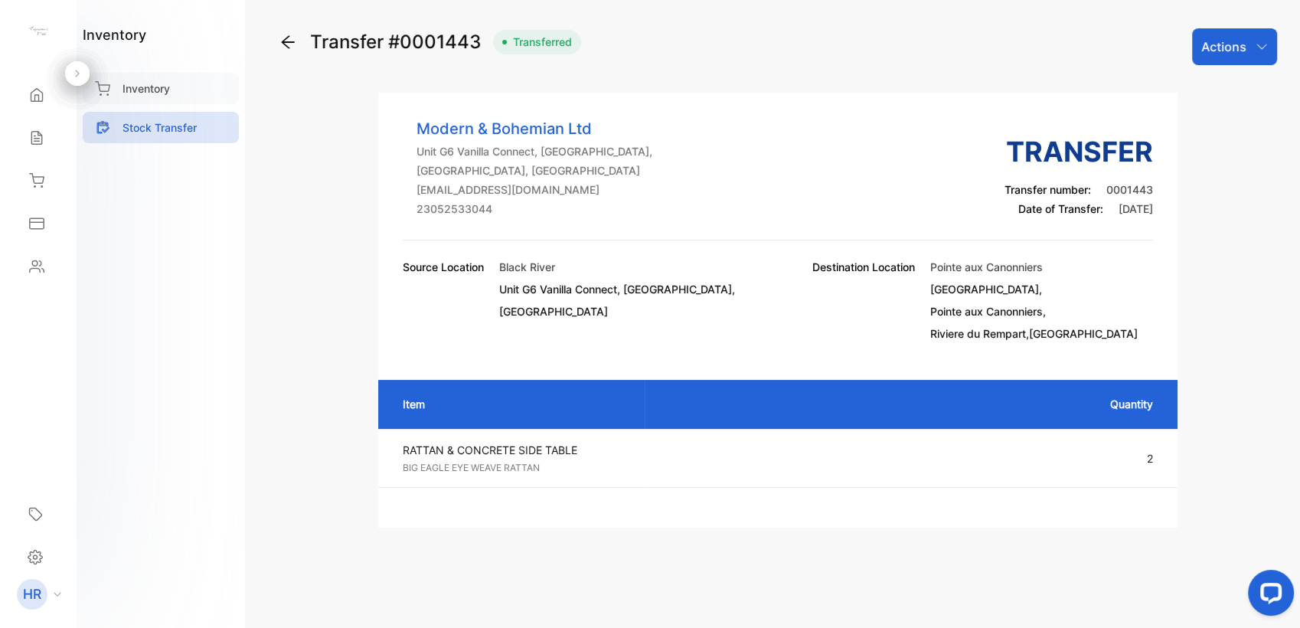
click at [124, 85] on p "Inventory" at bounding box center [145, 88] width 47 height 16
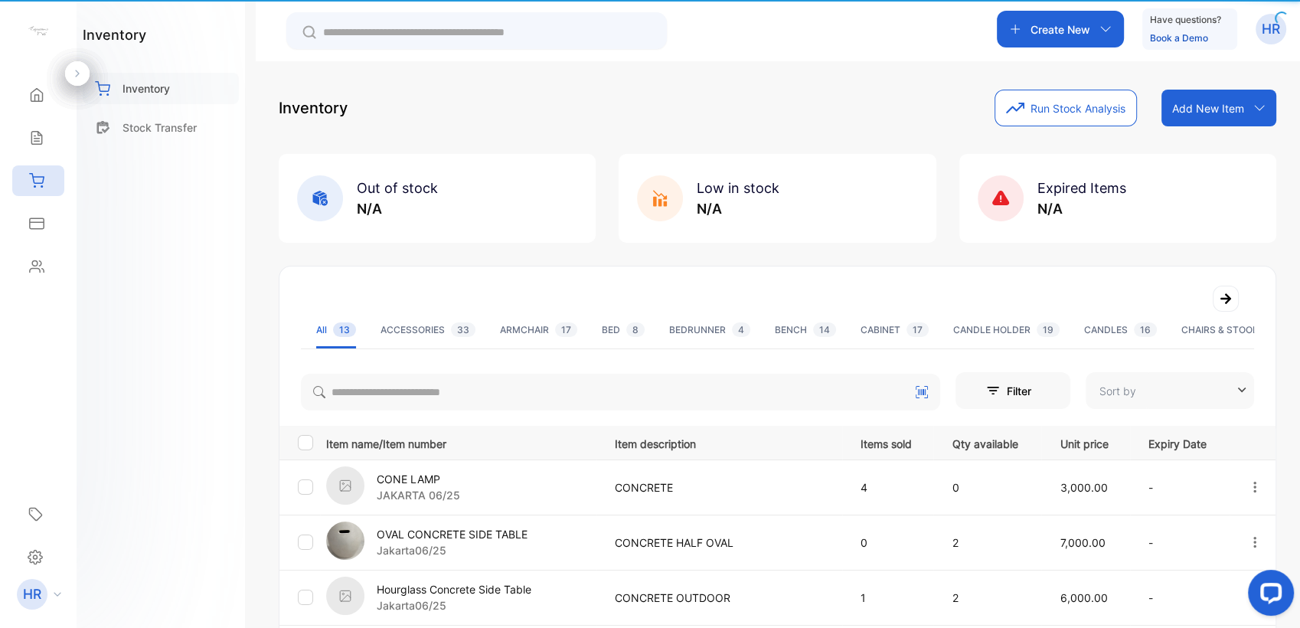
type input "**********"
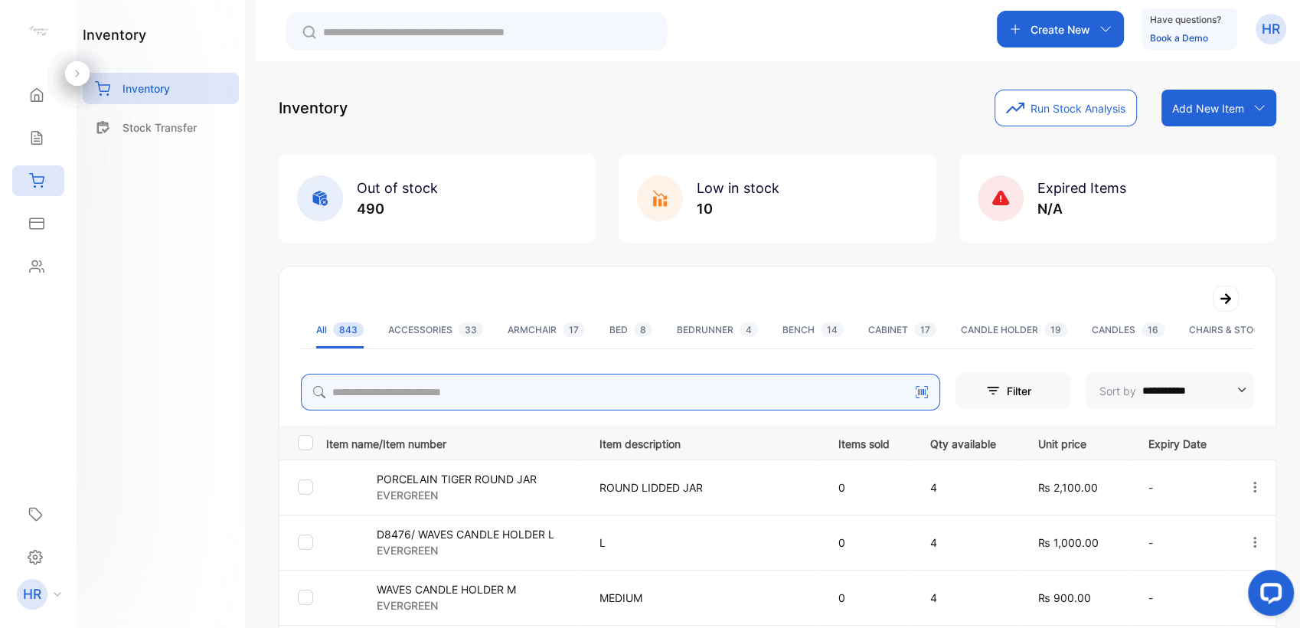
click at [395, 392] on input "search" at bounding box center [620, 392] width 639 height 37
type input "********"
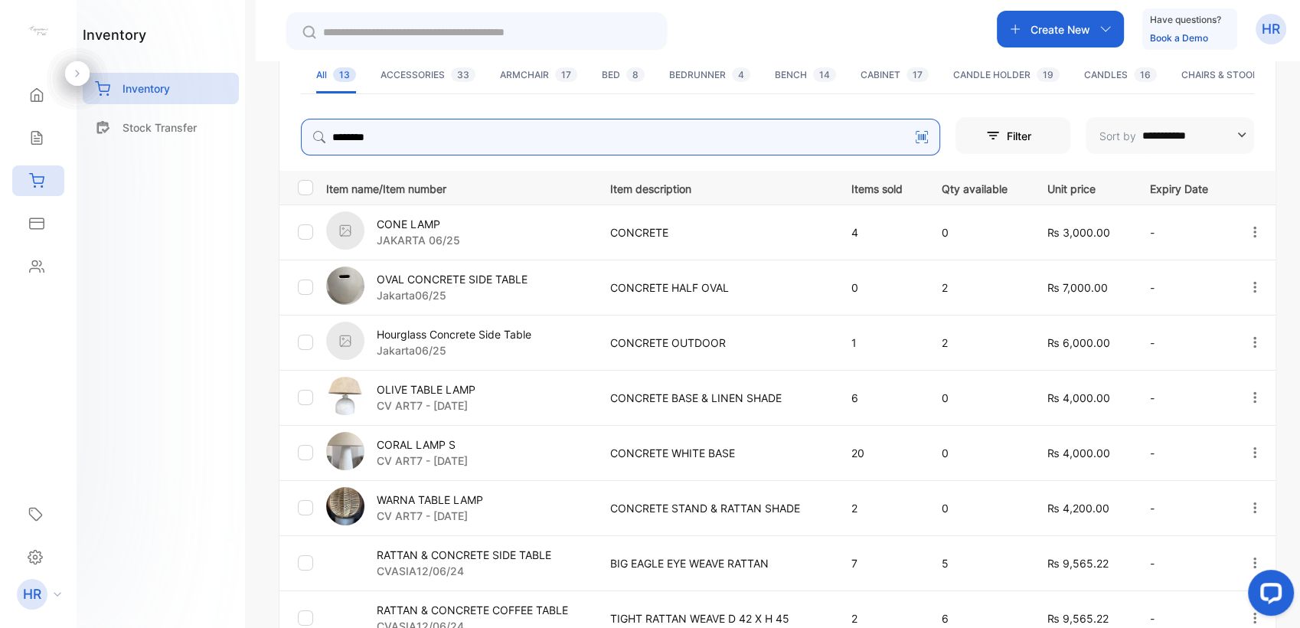
scroll to position [340, 0]
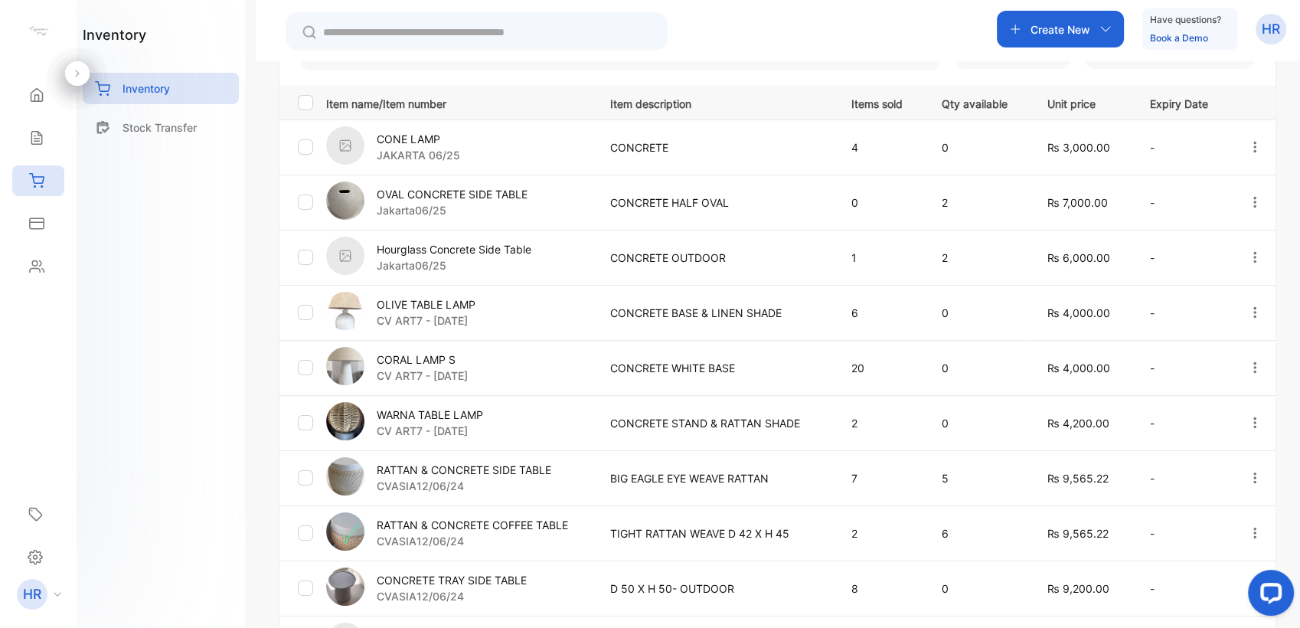
click at [548, 462] on p "RATTAN & CONCRETE SIDE TABLE" at bounding box center [464, 470] width 175 height 16
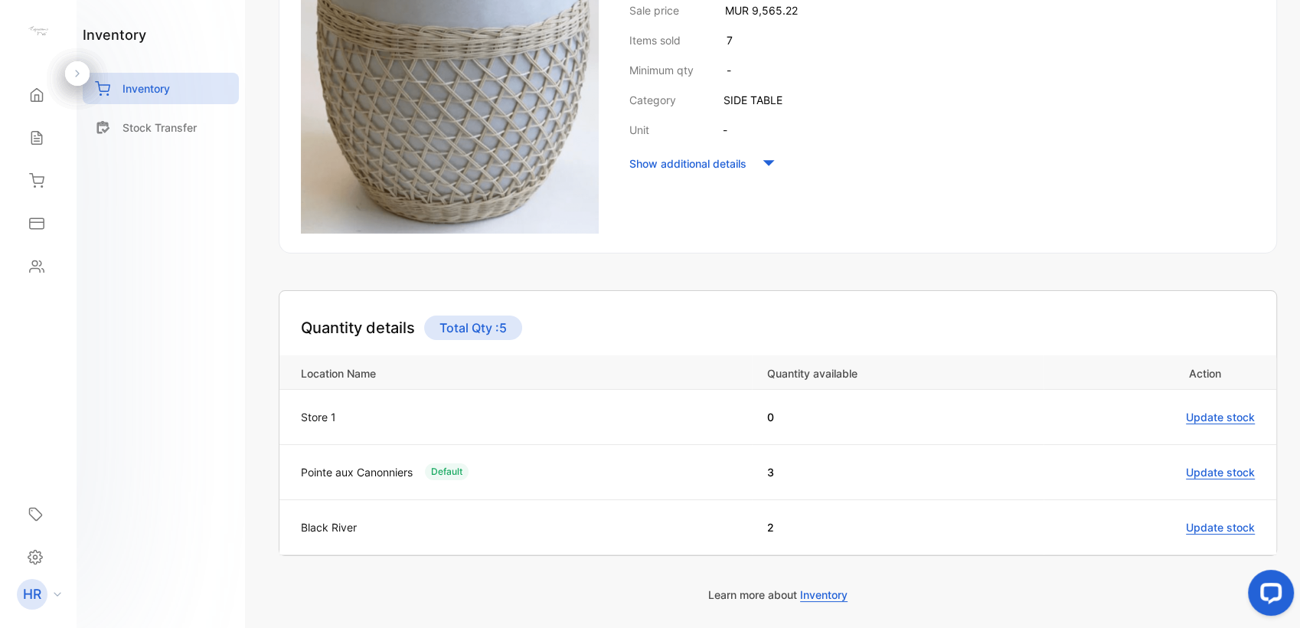
scroll to position [340, 0]
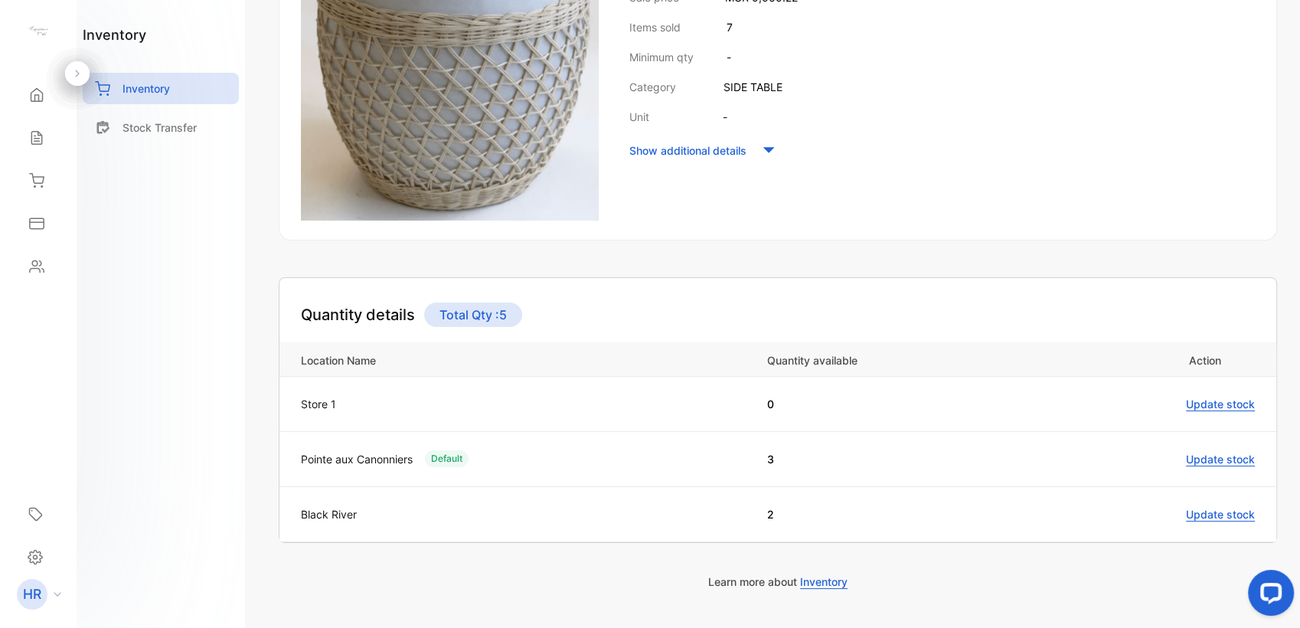
click at [149, 416] on div "inventory Inventory Stock Transfer" at bounding box center [161, 314] width 168 height 628
click at [46, 192] on div "Inventory" at bounding box center [38, 180] width 52 height 31
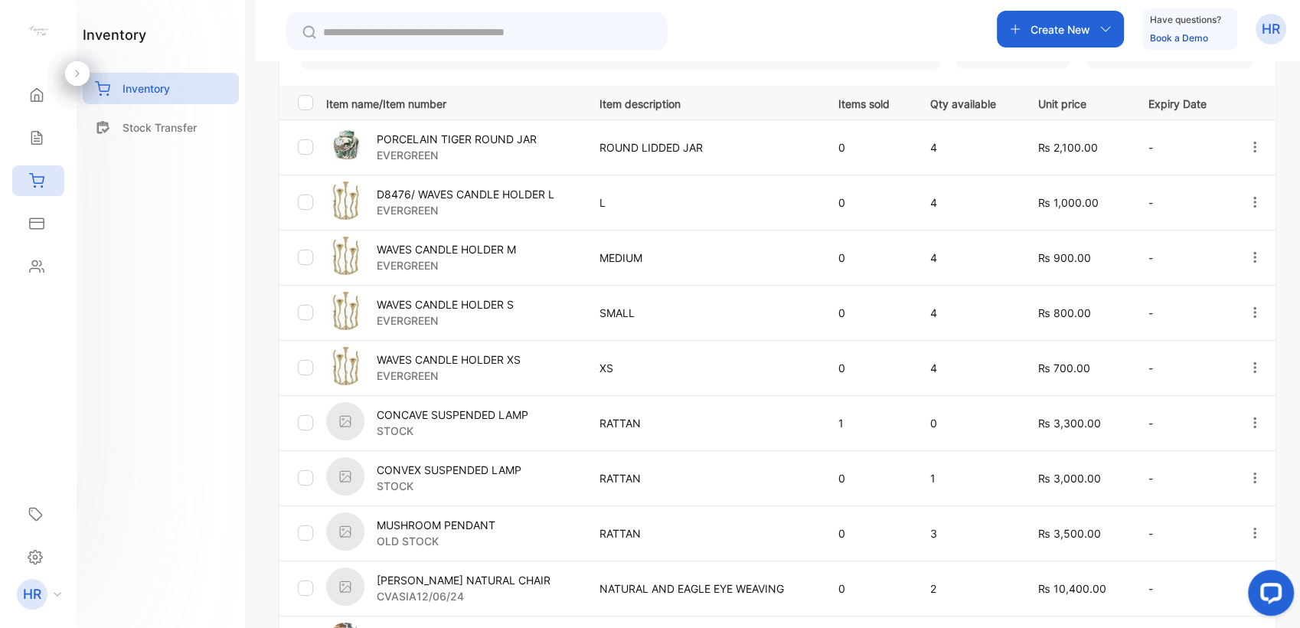
click at [582, 34] on input "text" at bounding box center [487, 32] width 328 height 16
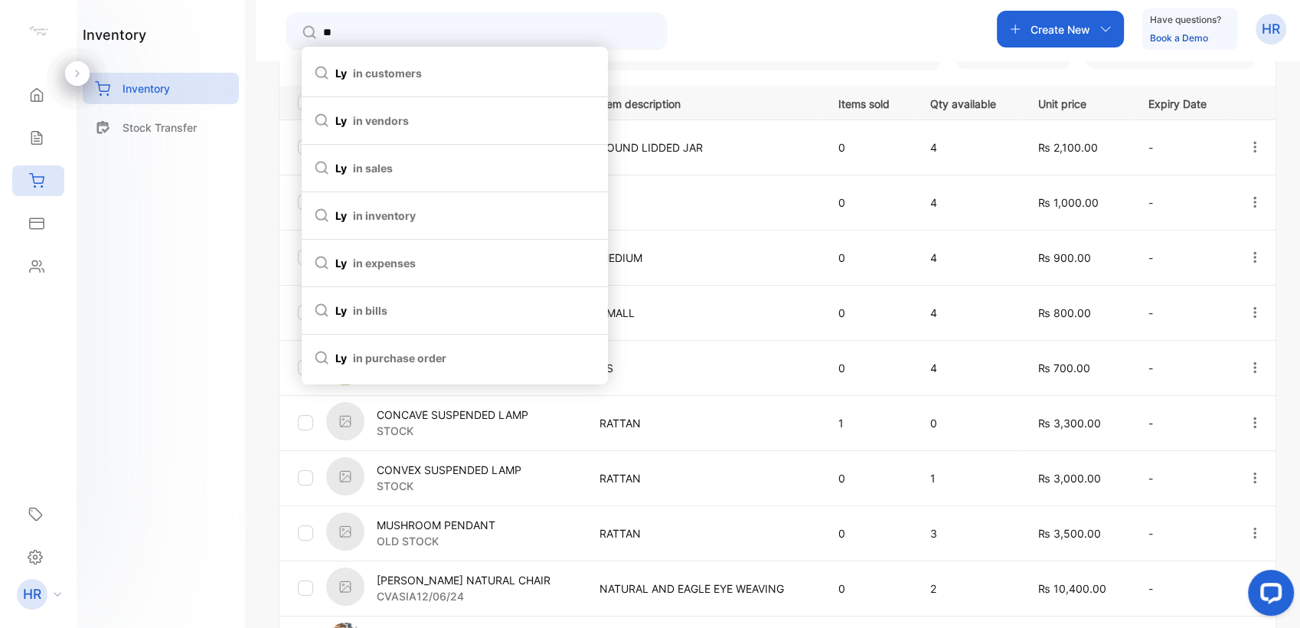
type input "***"
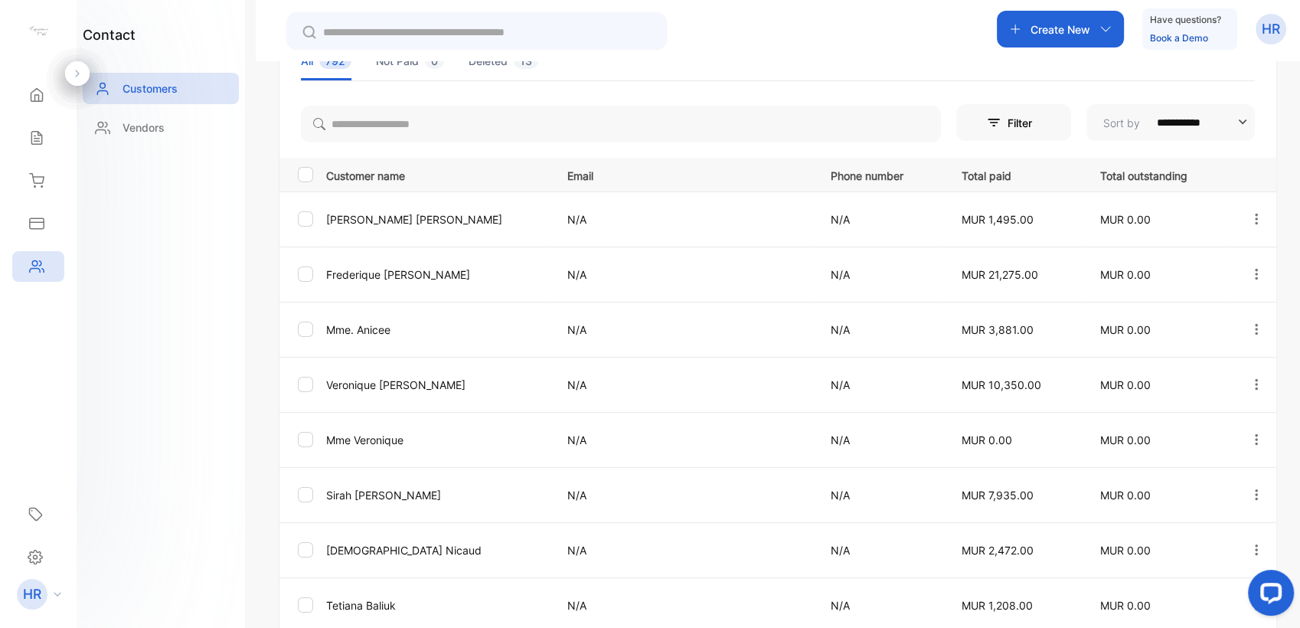
scroll to position [283, 0]
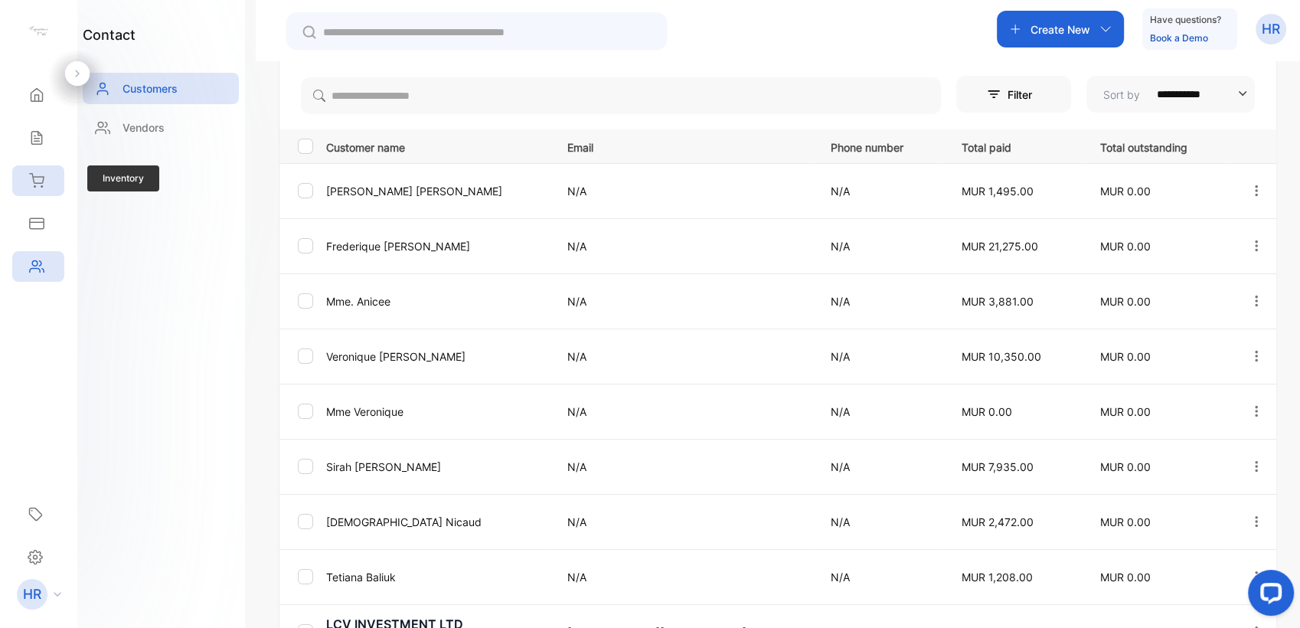
click at [25, 187] on div "Inventory" at bounding box center [34, 180] width 20 height 15
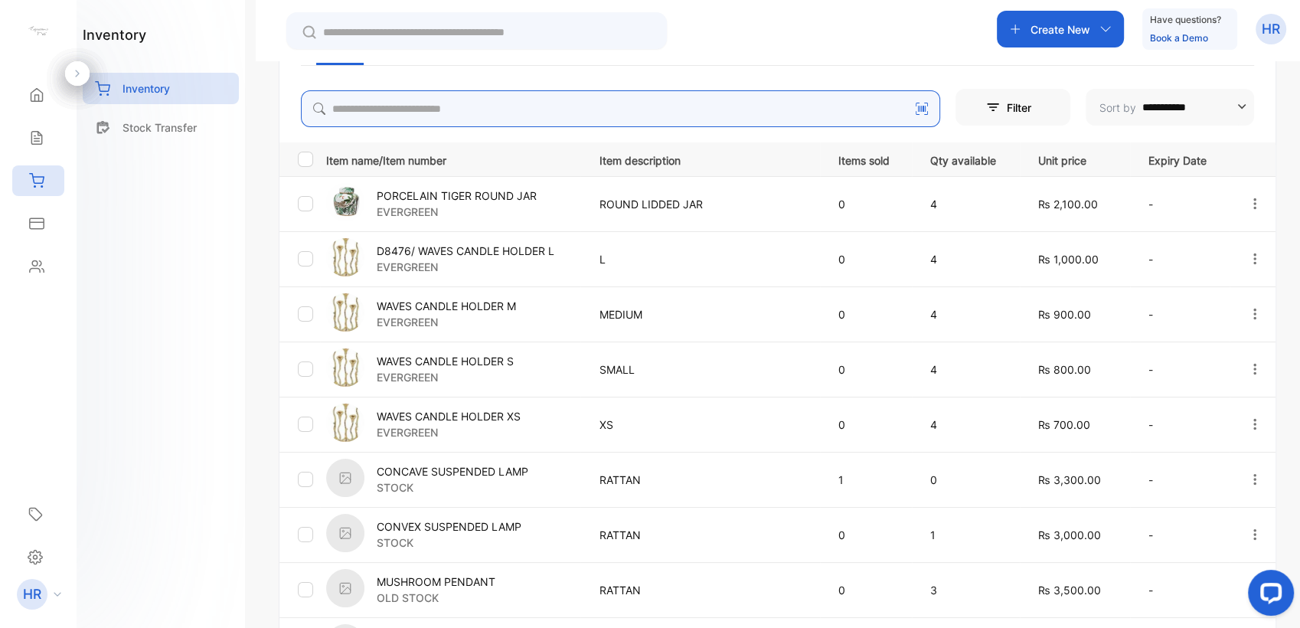
click at [412, 107] on input "search" at bounding box center [620, 108] width 639 height 37
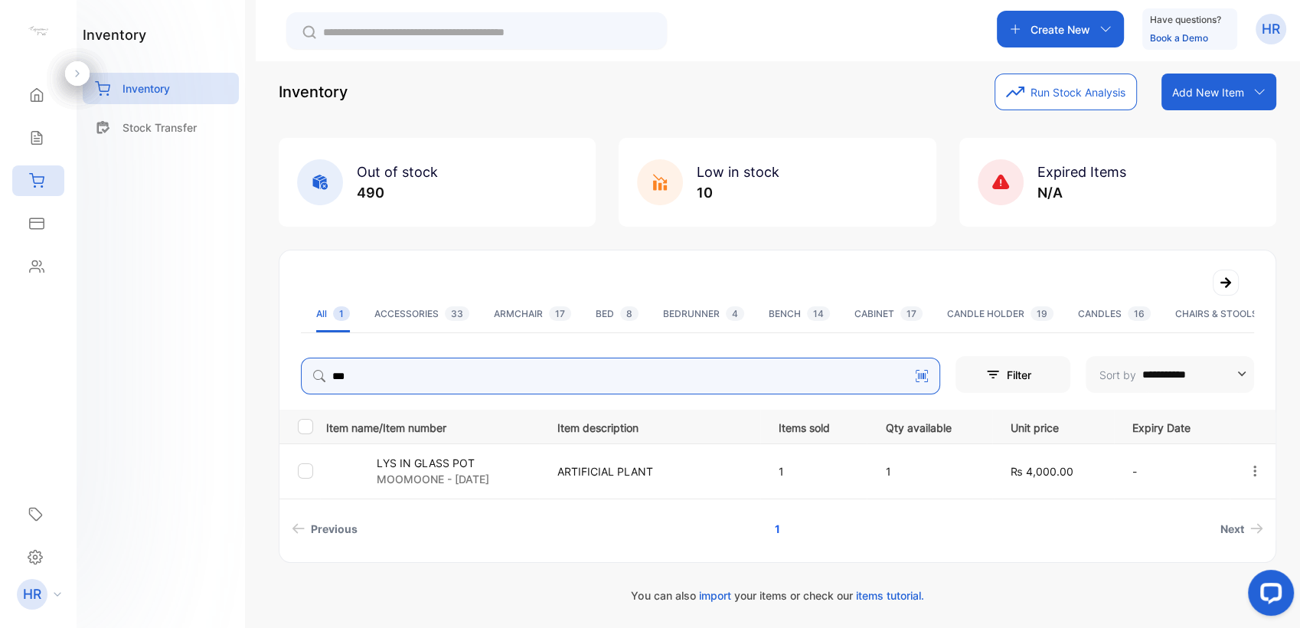
scroll to position [15, 0]
type input "***"
